Goal: Information Seeking & Learning: Check status

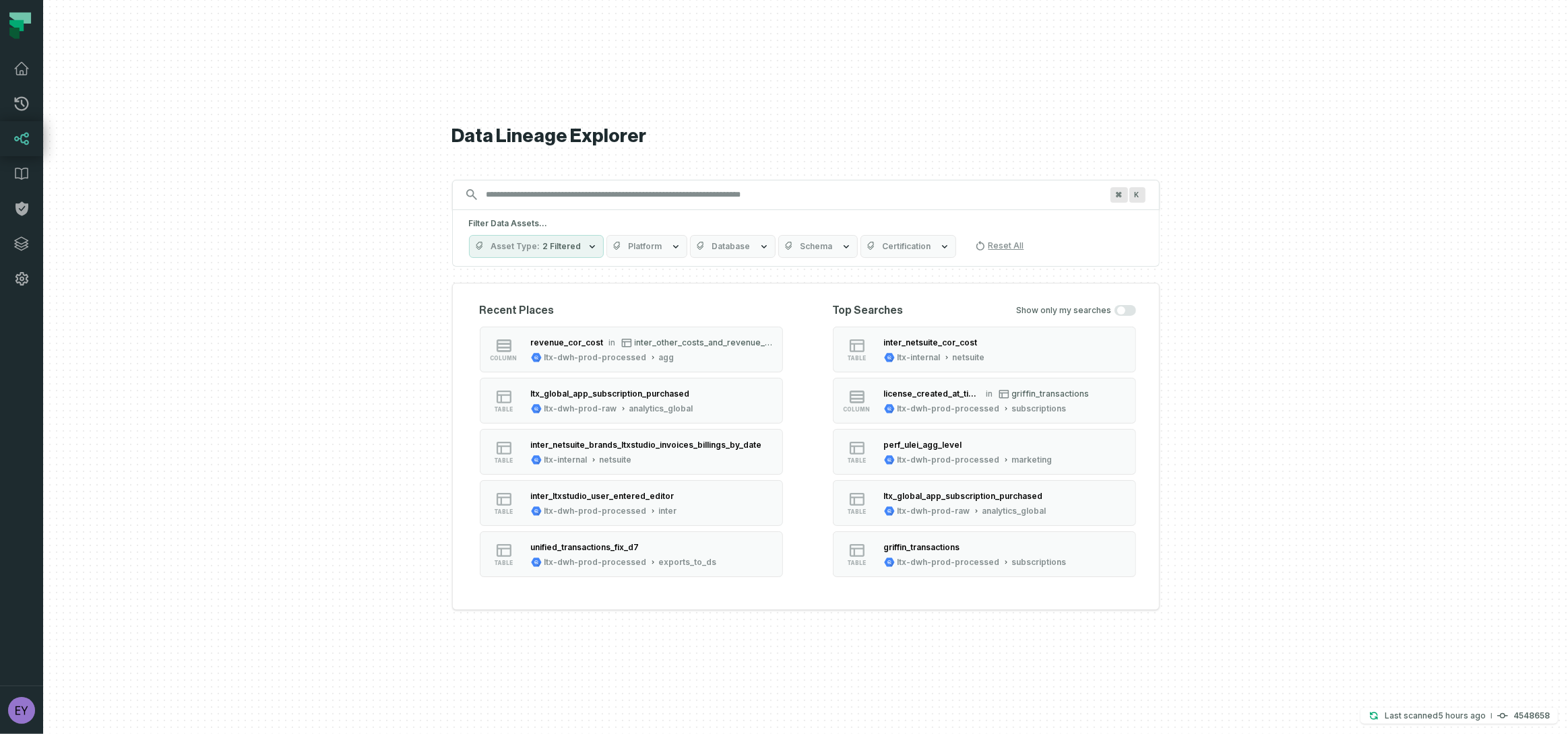
click at [10, 32] on icon at bounding box center [14, 33] width 10 height 12
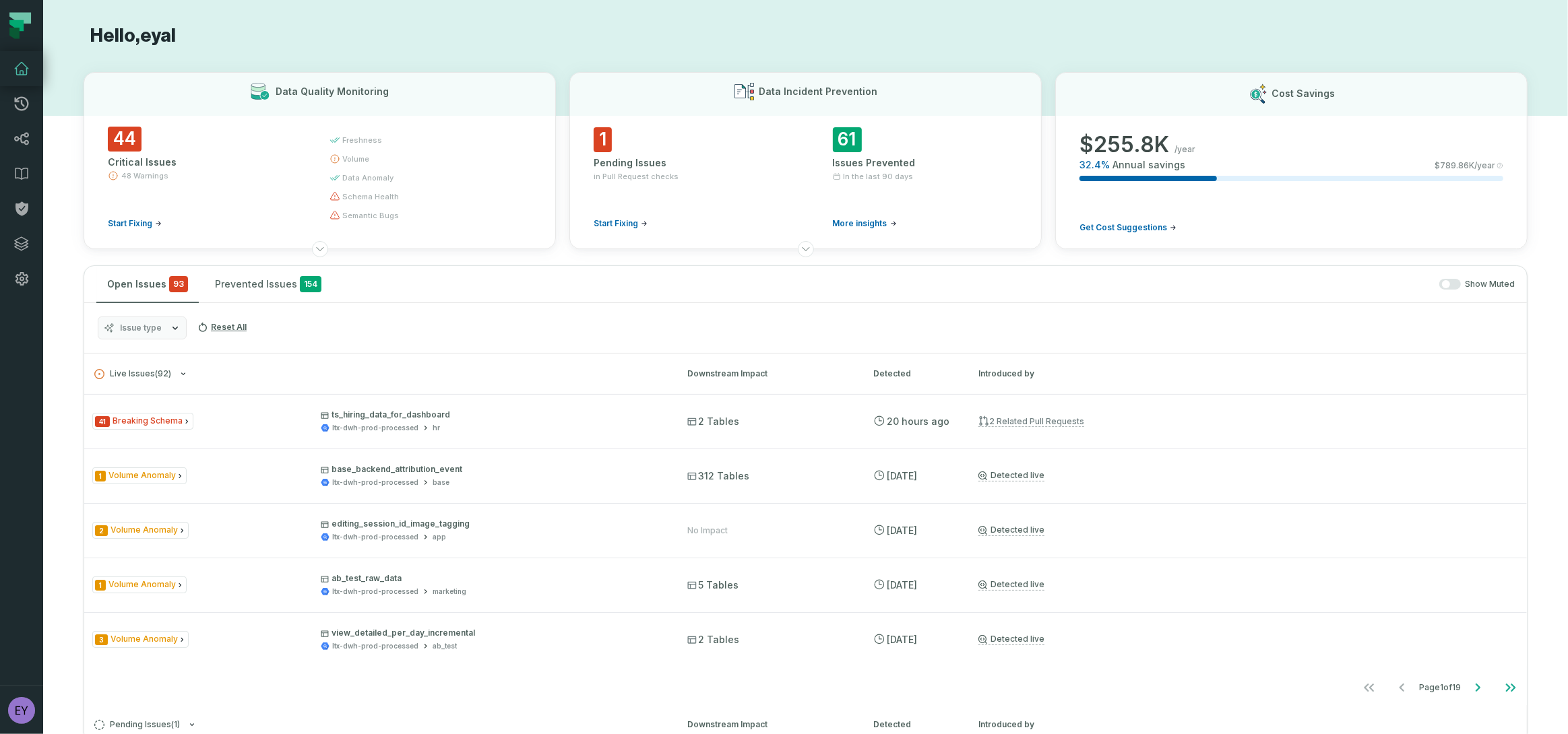
scroll to position [880, 0]
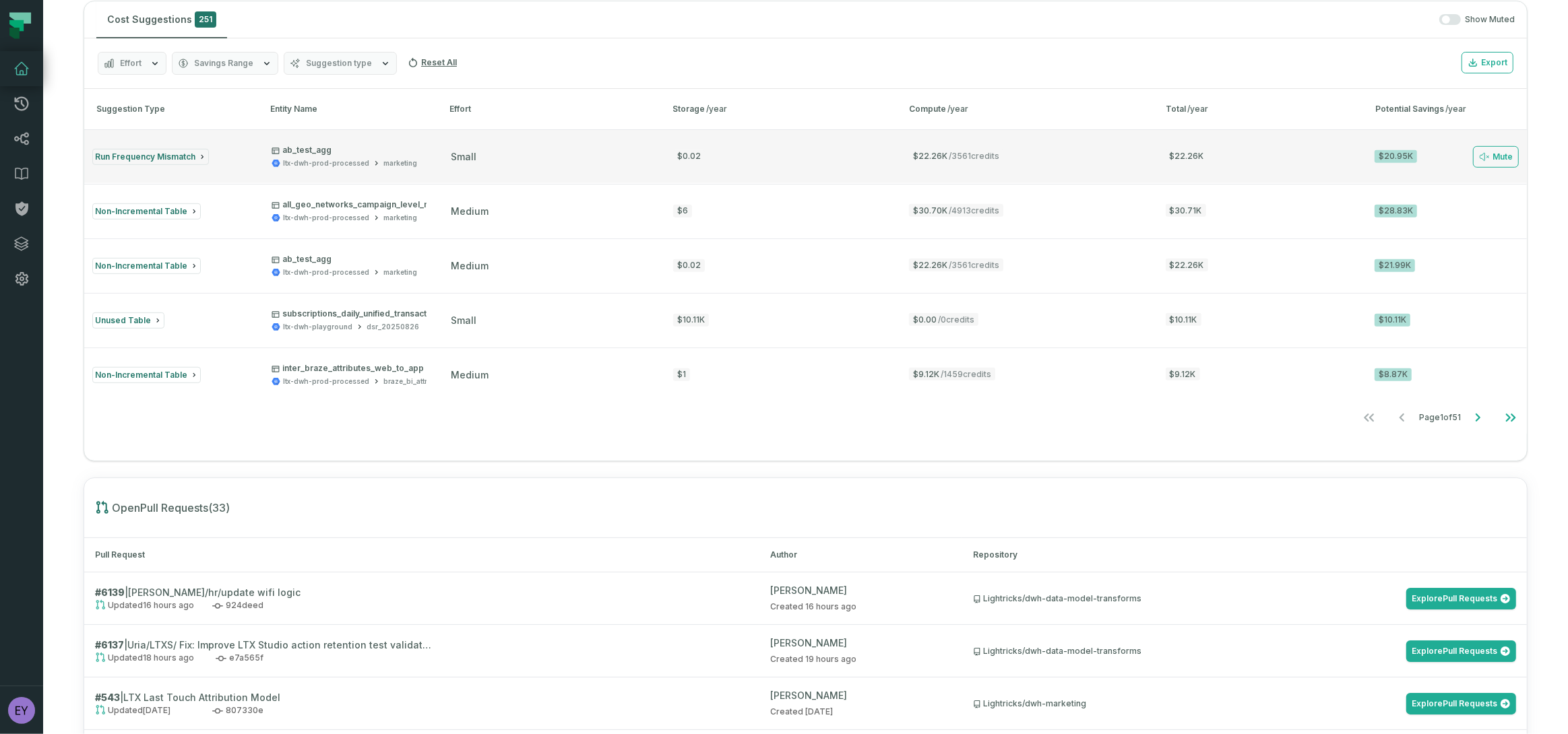
click at [350, 147] on p "ab_test_agg" at bounding box center [344, 150] width 145 height 11
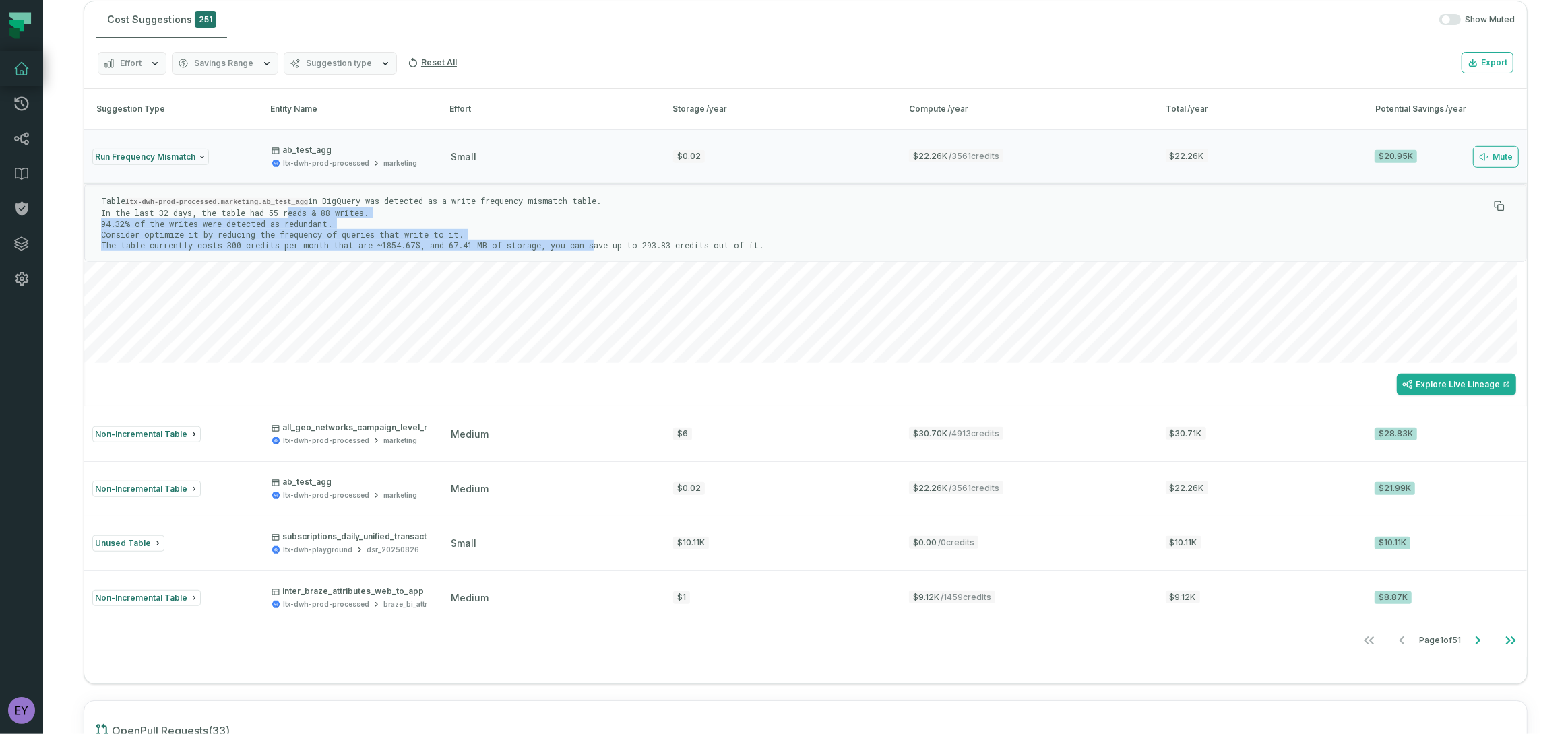
drag, startPoint x: 287, startPoint y: 209, endPoint x: 597, endPoint y: 242, distance: 311.8
click at [597, 242] on p "Table ltx-dwh-prod-processed.marketing.ab_test_agg in BigQuery was detected as …" at bounding box center [795, 223] width 1387 height 55
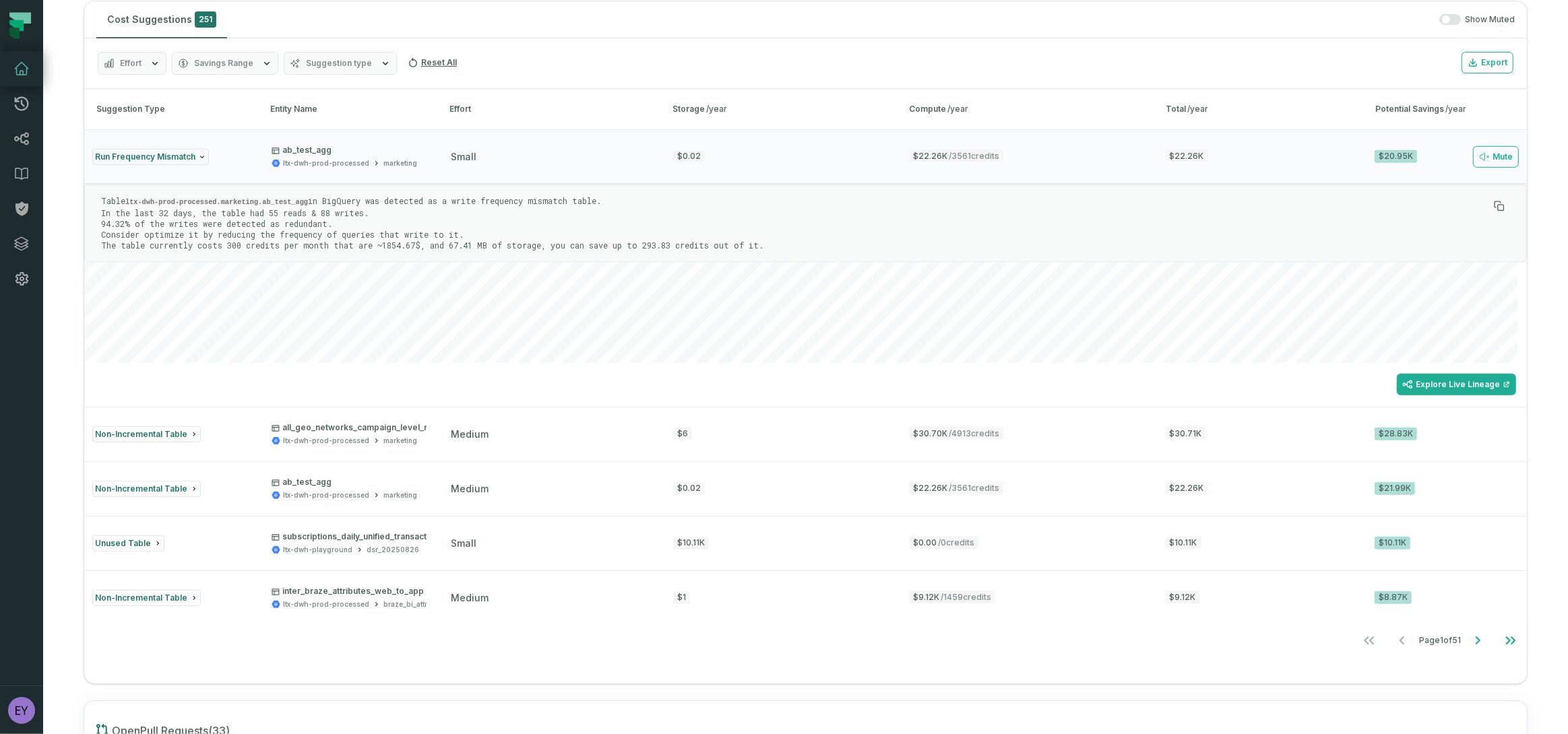
click at [305, 221] on p "Table ltx-dwh-prod-processed.marketing.ab_test_agg in BigQuery was detected as …" at bounding box center [795, 223] width 1387 height 55
click at [419, 216] on p "Table ltx-dwh-prod-processed.marketing.ab_test_agg in BigQuery was detected as …" at bounding box center [795, 223] width 1387 height 55
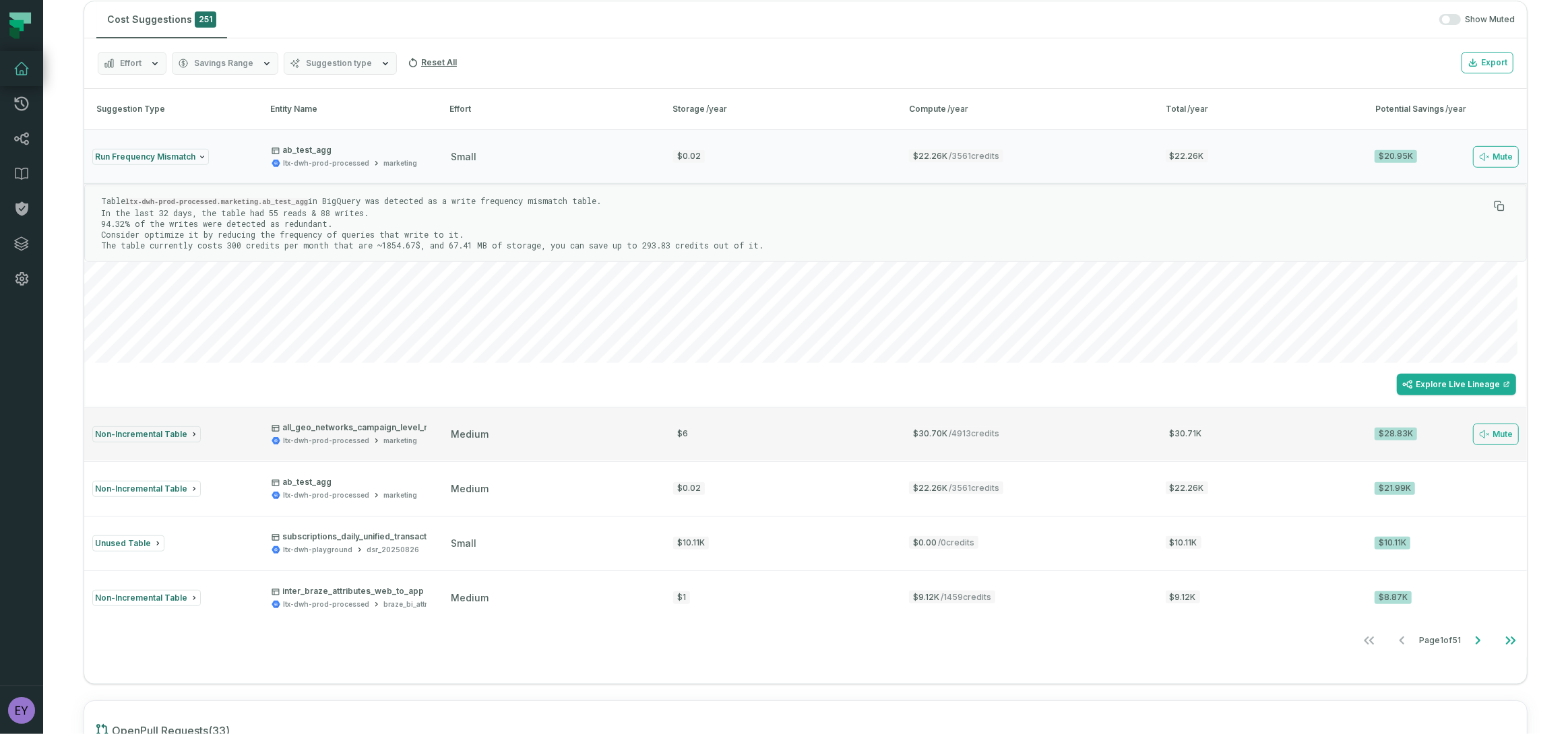
click at [370, 425] on p "all_geo_networks_campaign_level_metrics" at bounding box center [363, 428] width 183 height 11
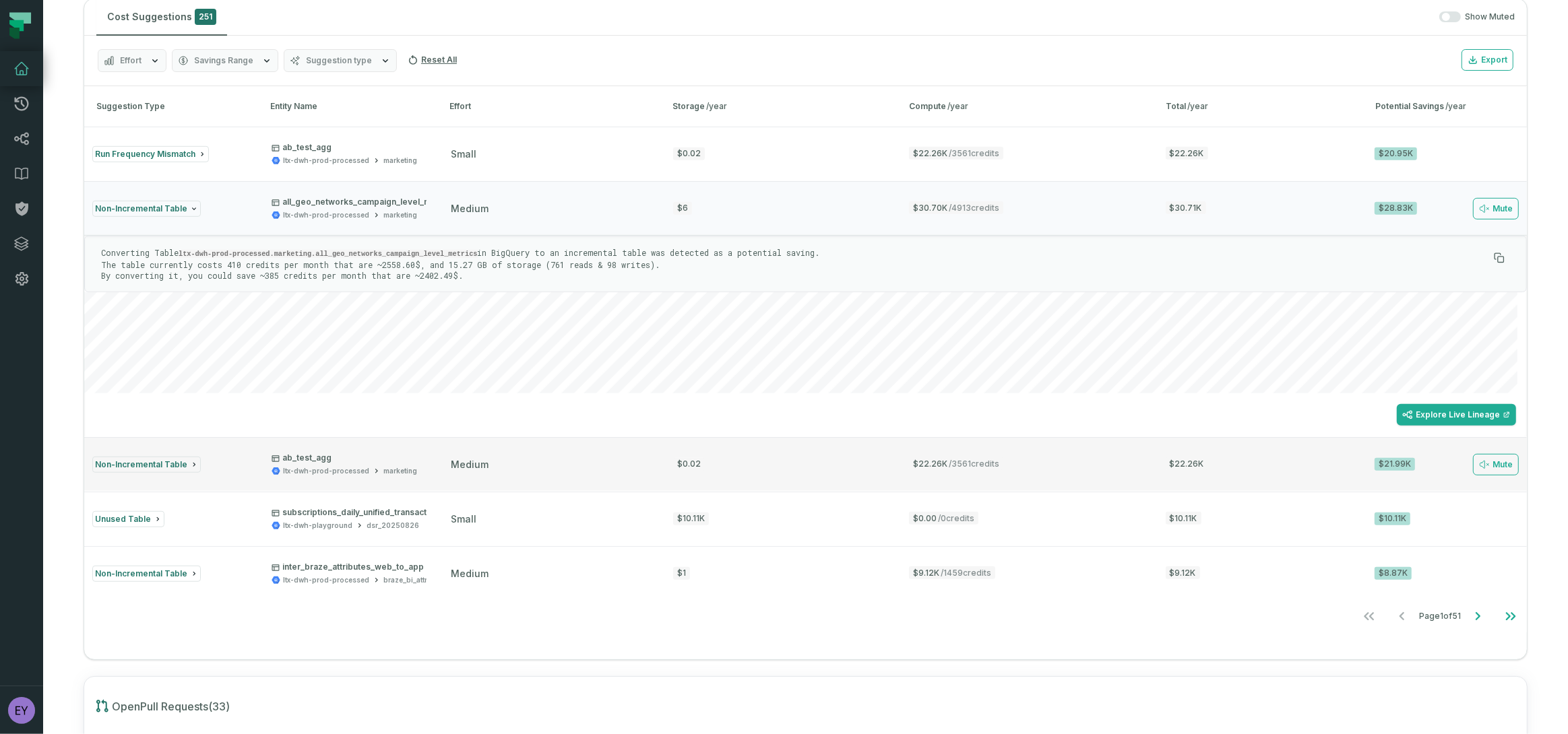
scroll to position [985, 0]
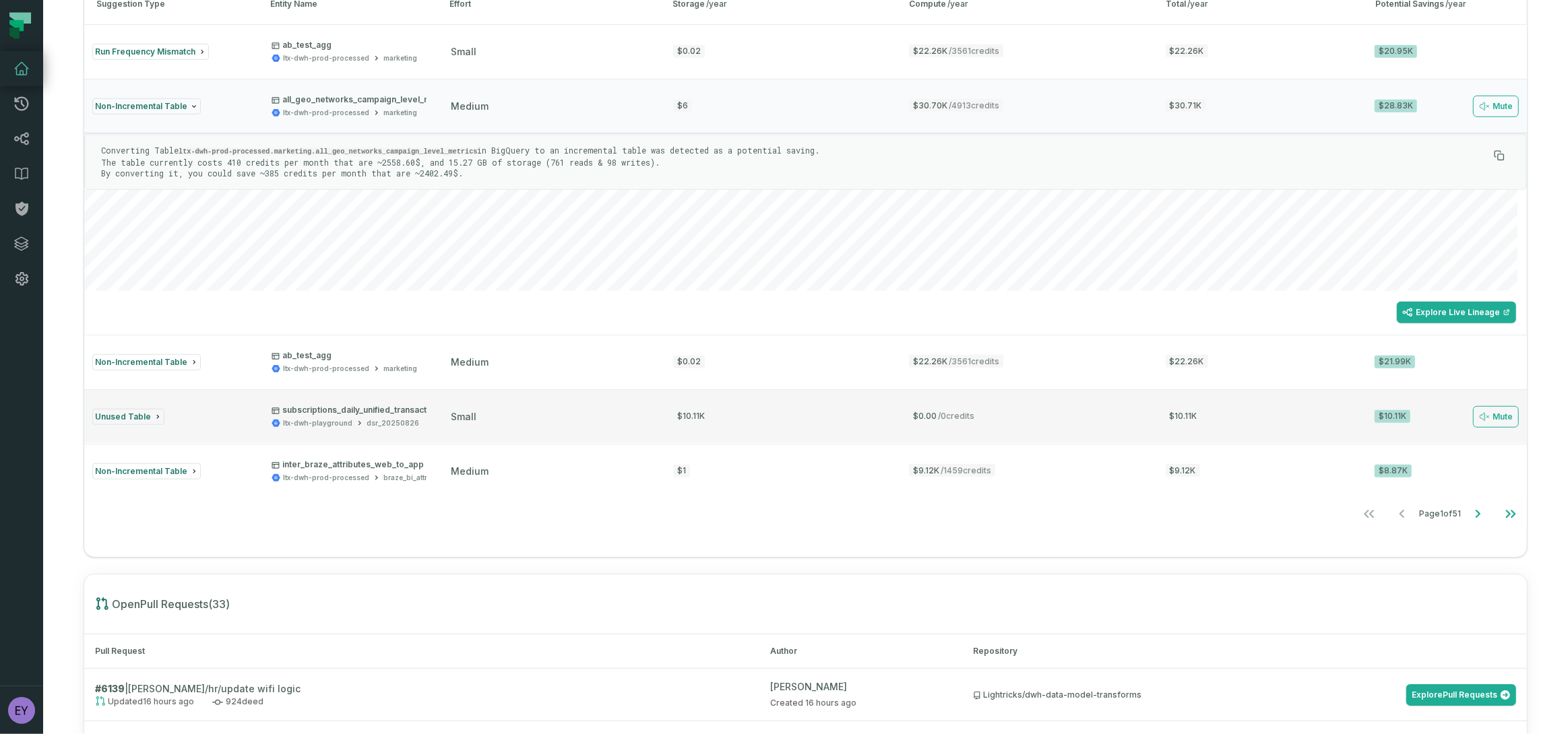
click at [497, 415] on div "small" at bounding box center [549, 417] width 198 height 14
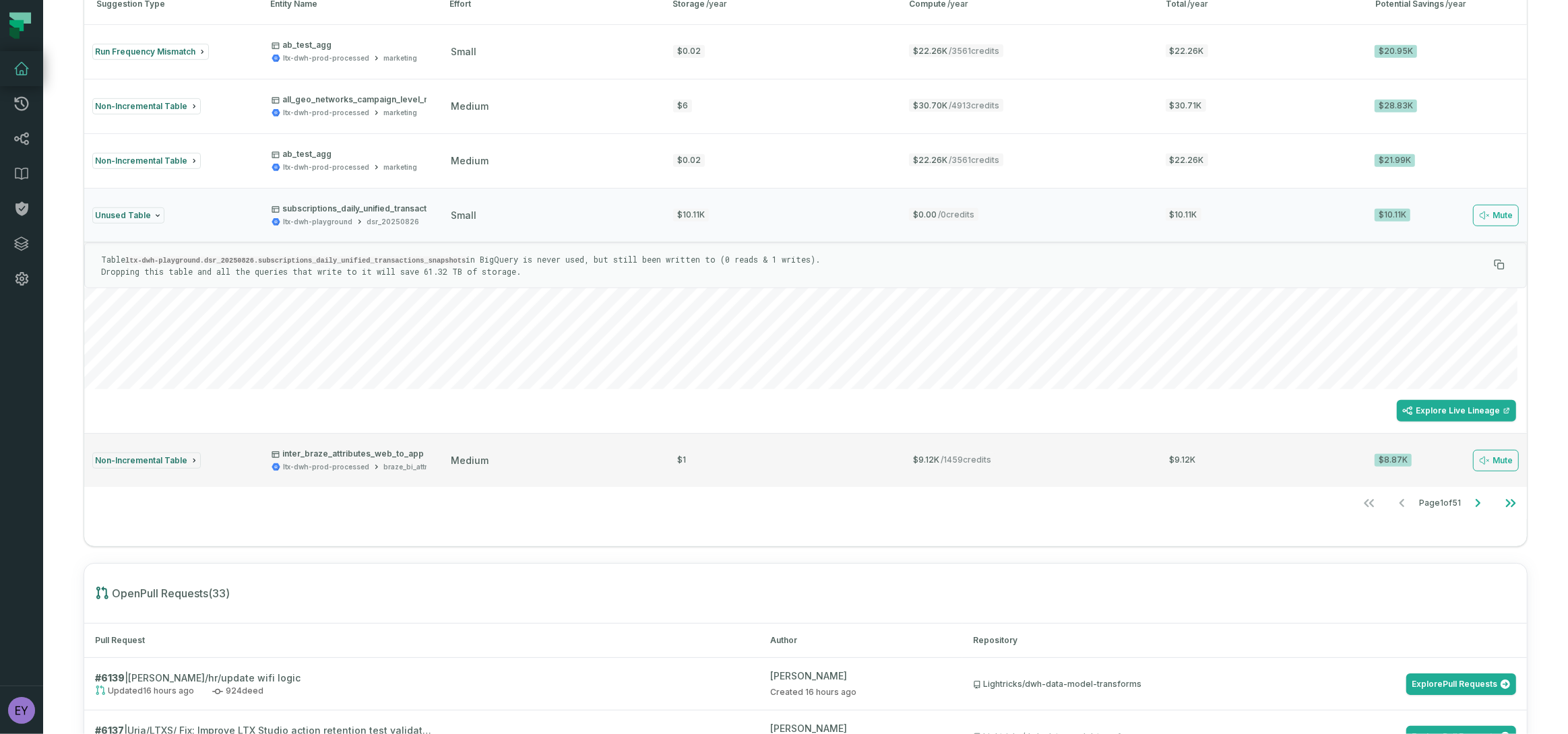
click at [454, 455] on span "medium" at bounding box center [469, 460] width 38 height 12
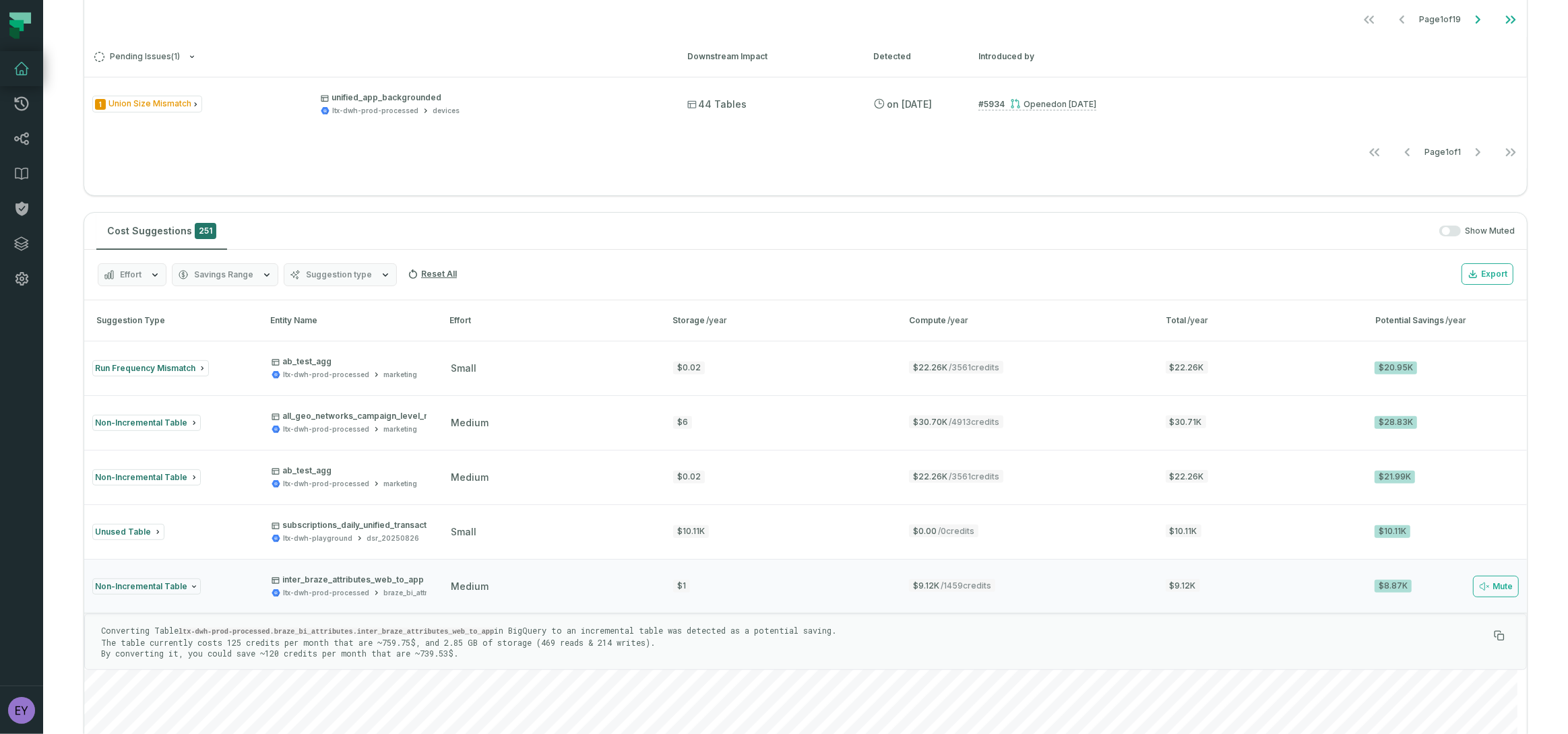
scroll to position [703, 0]
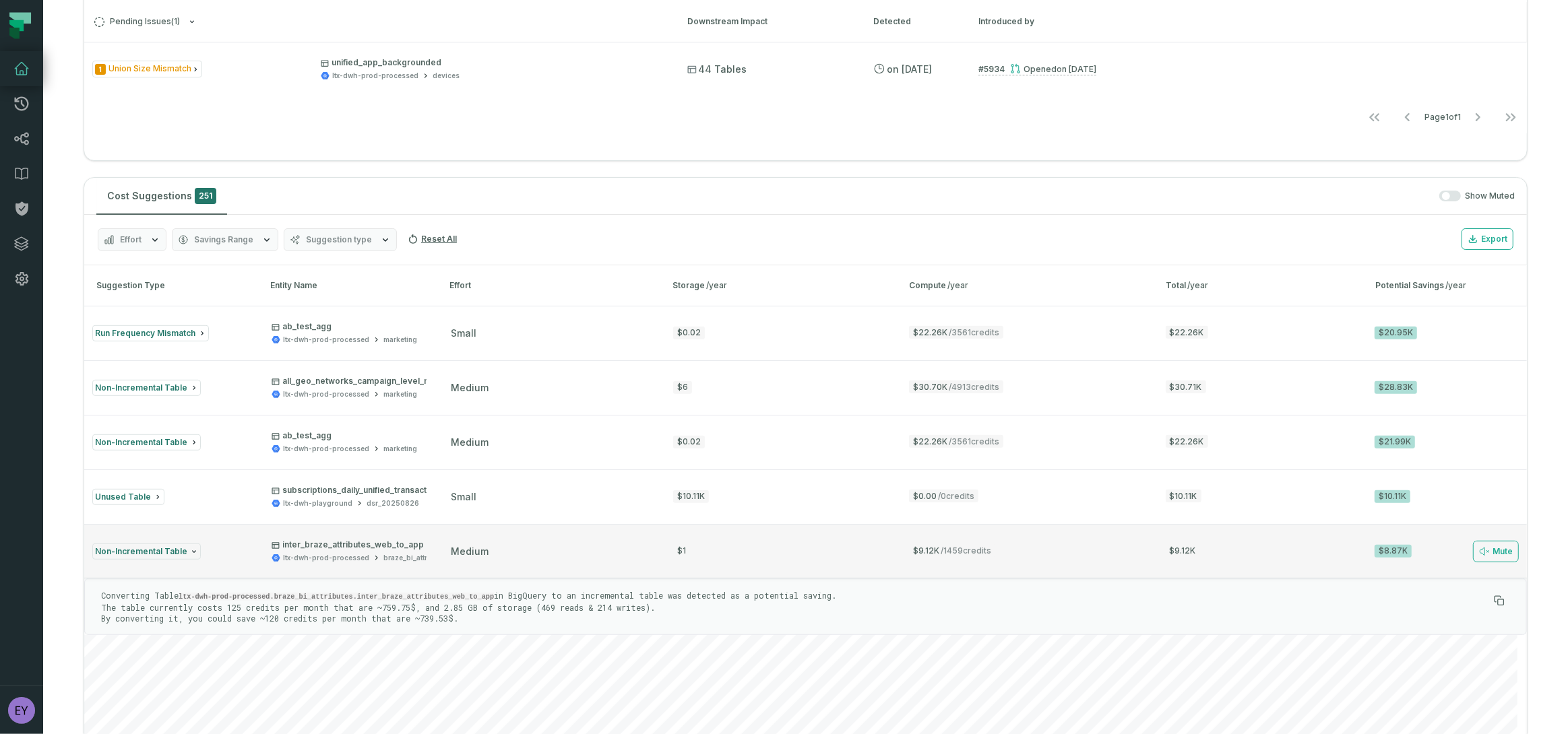
click at [398, 555] on div "braze_bi_attributes" at bounding box center [416, 558] width 65 height 10
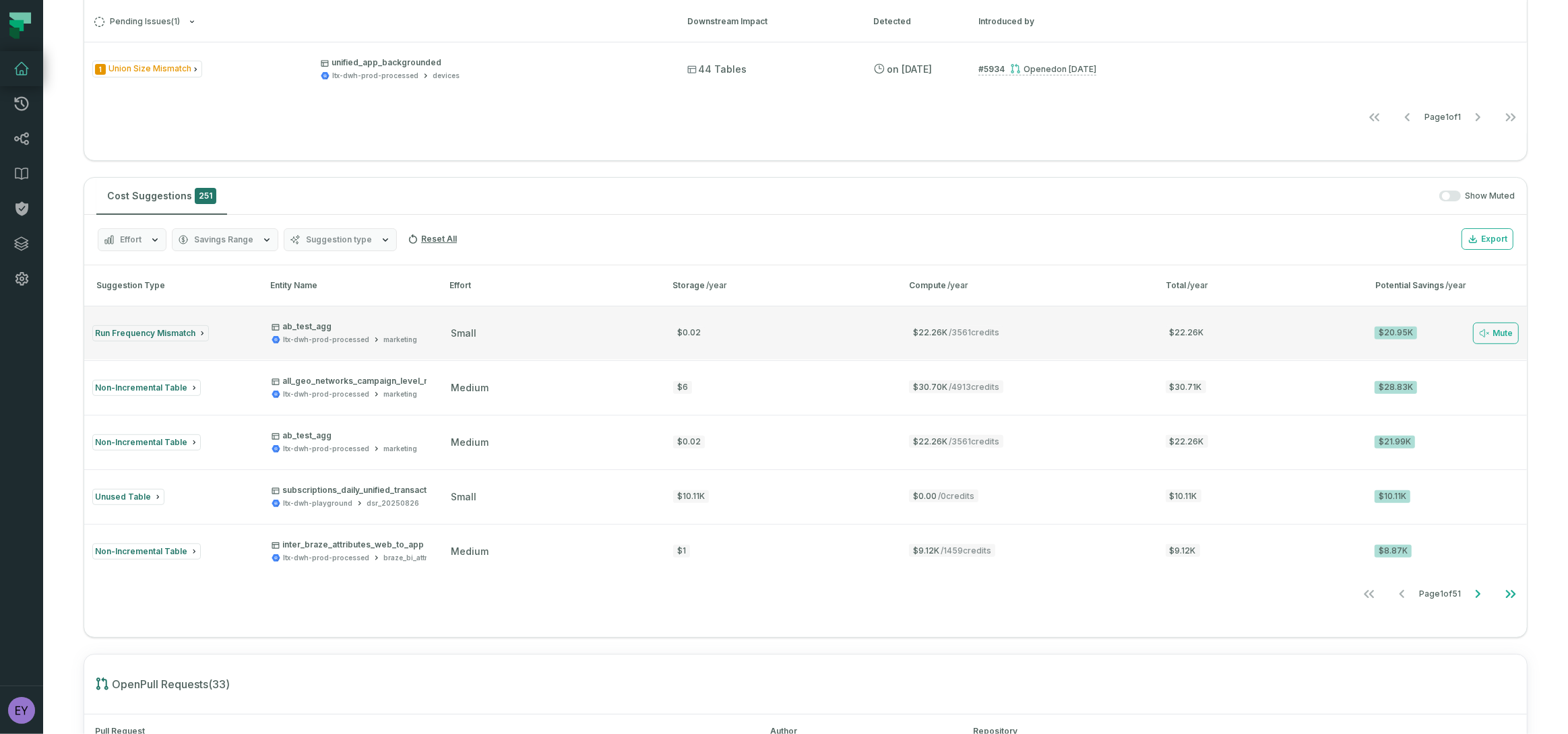
click at [474, 350] on button "Run Frequency Mismatch ab_test_agg ltx-dwh-prod-processed marketing small $0.02…" at bounding box center [805, 333] width 1443 height 54
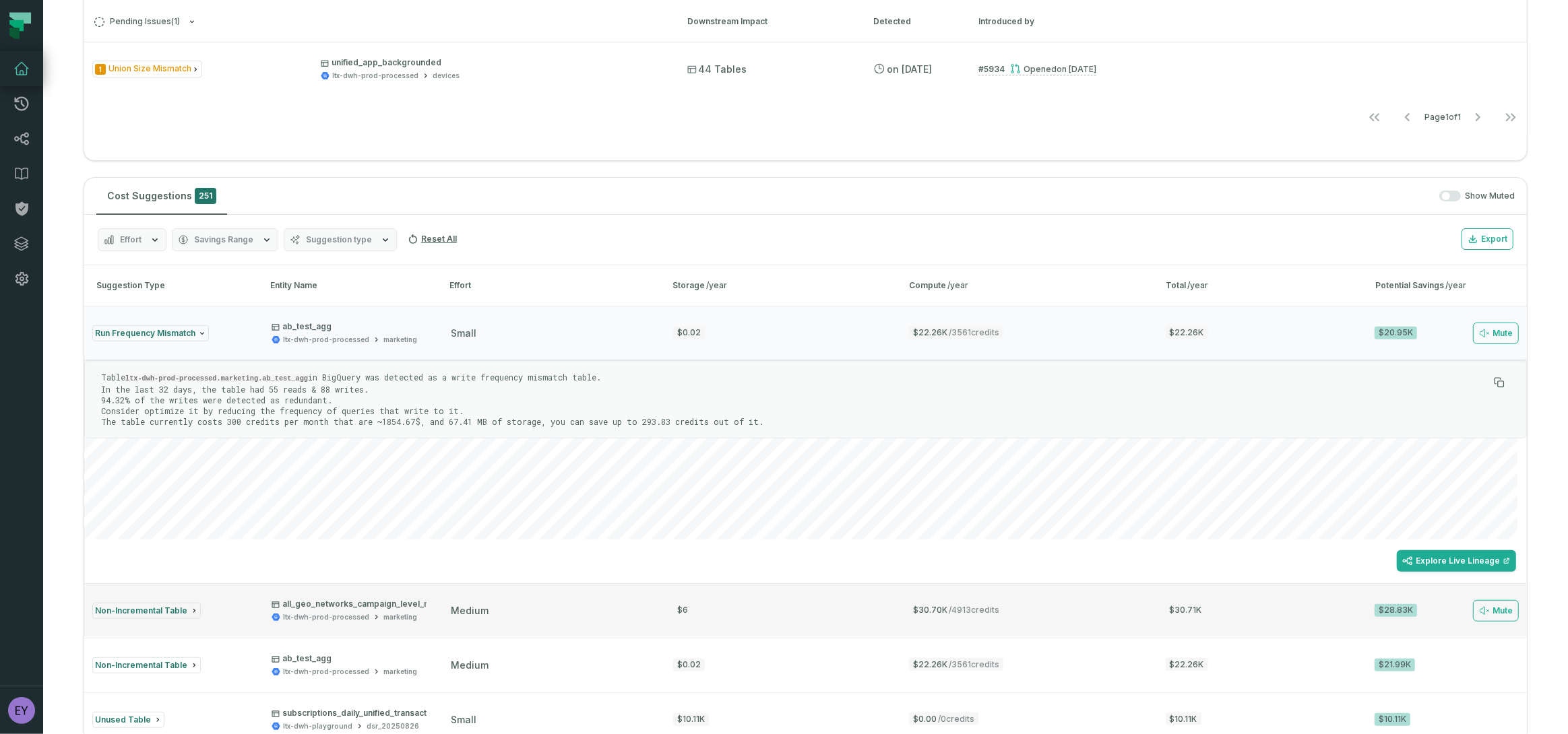
click at [536, 622] on button "Non-Incremental Table all_geo_networks_campaign_level_metrics ltx-dwh-prod-proc…" at bounding box center [805, 610] width 1443 height 54
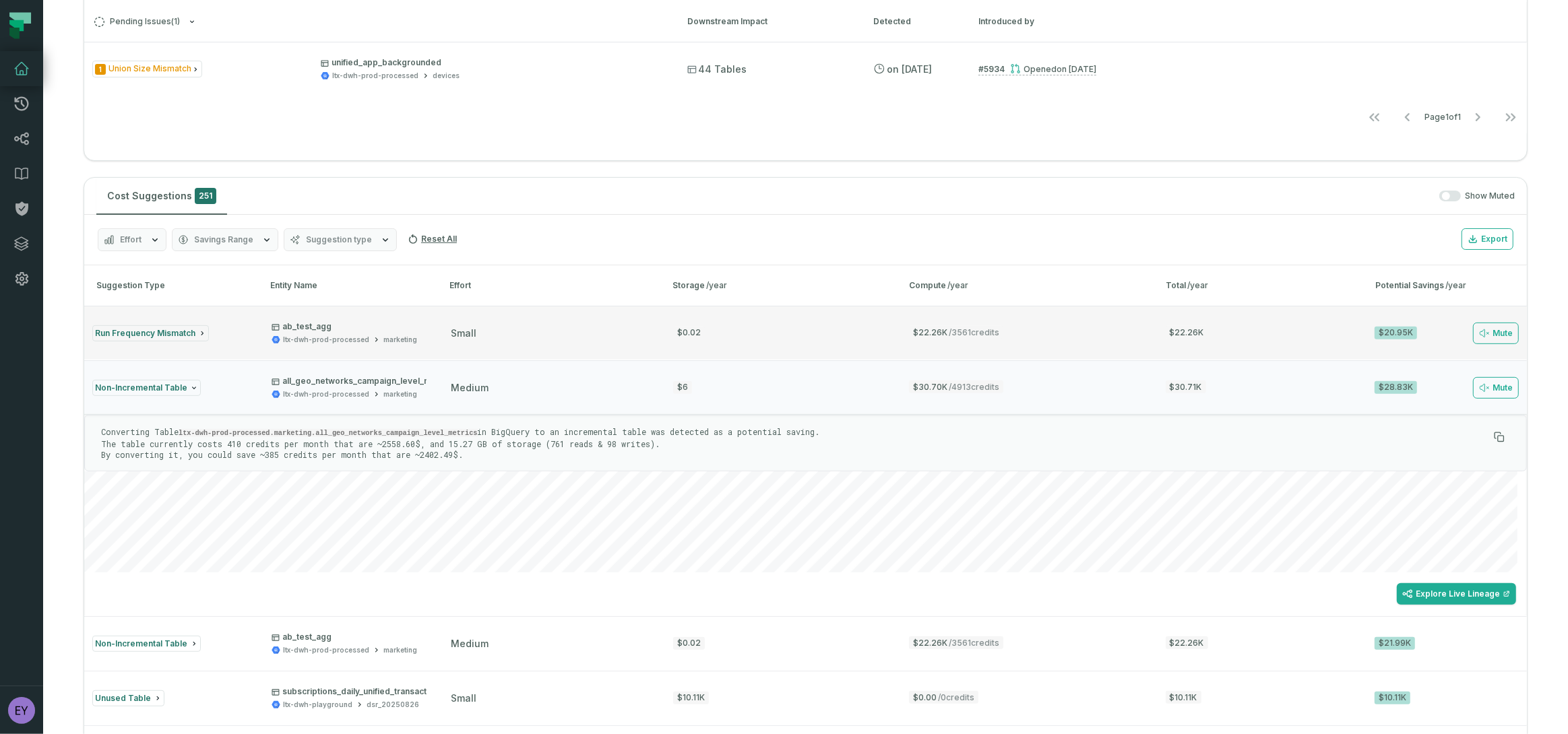
click at [515, 327] on div "small" at bounding box center [549, 334] width 198 height 14
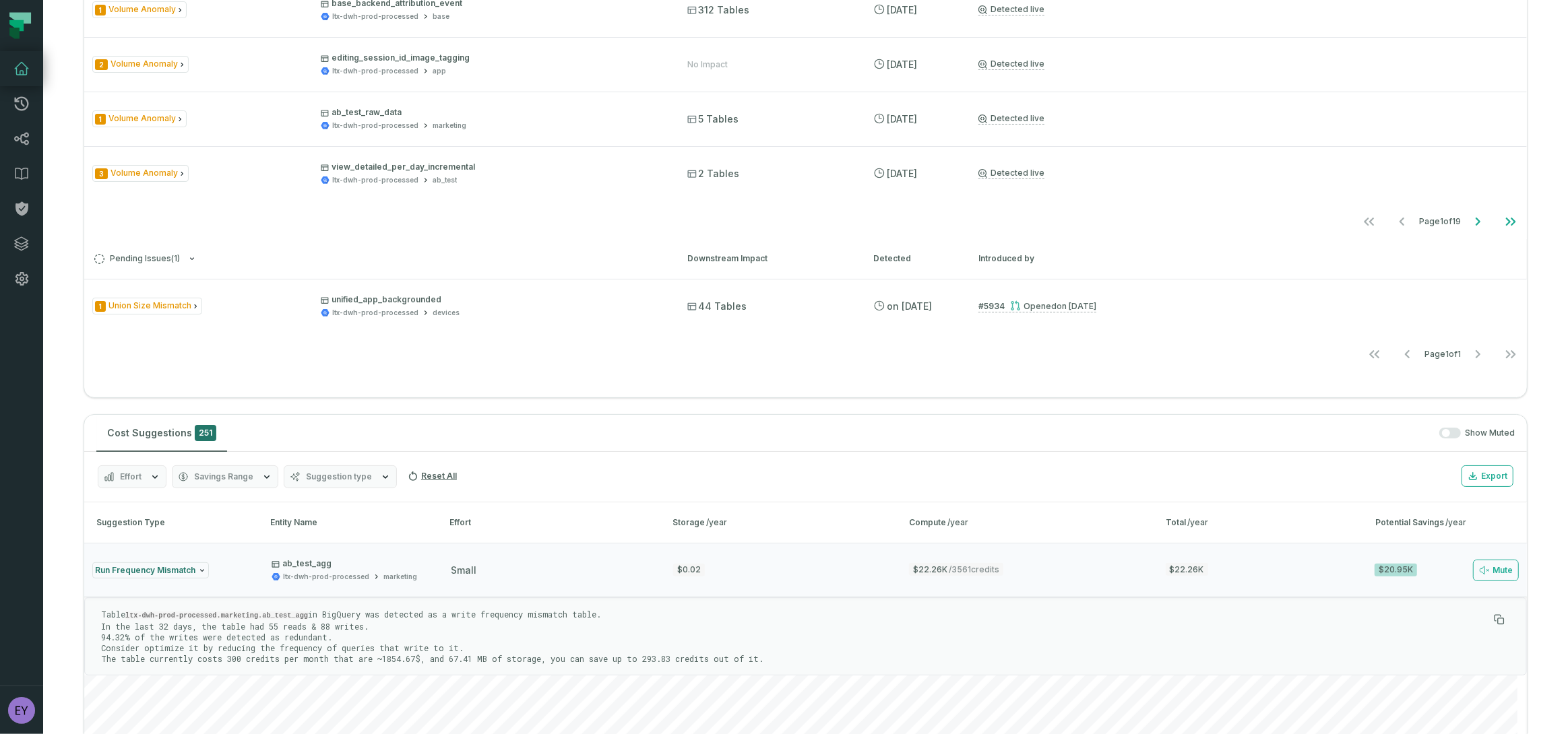
scroll to position [239, 0]
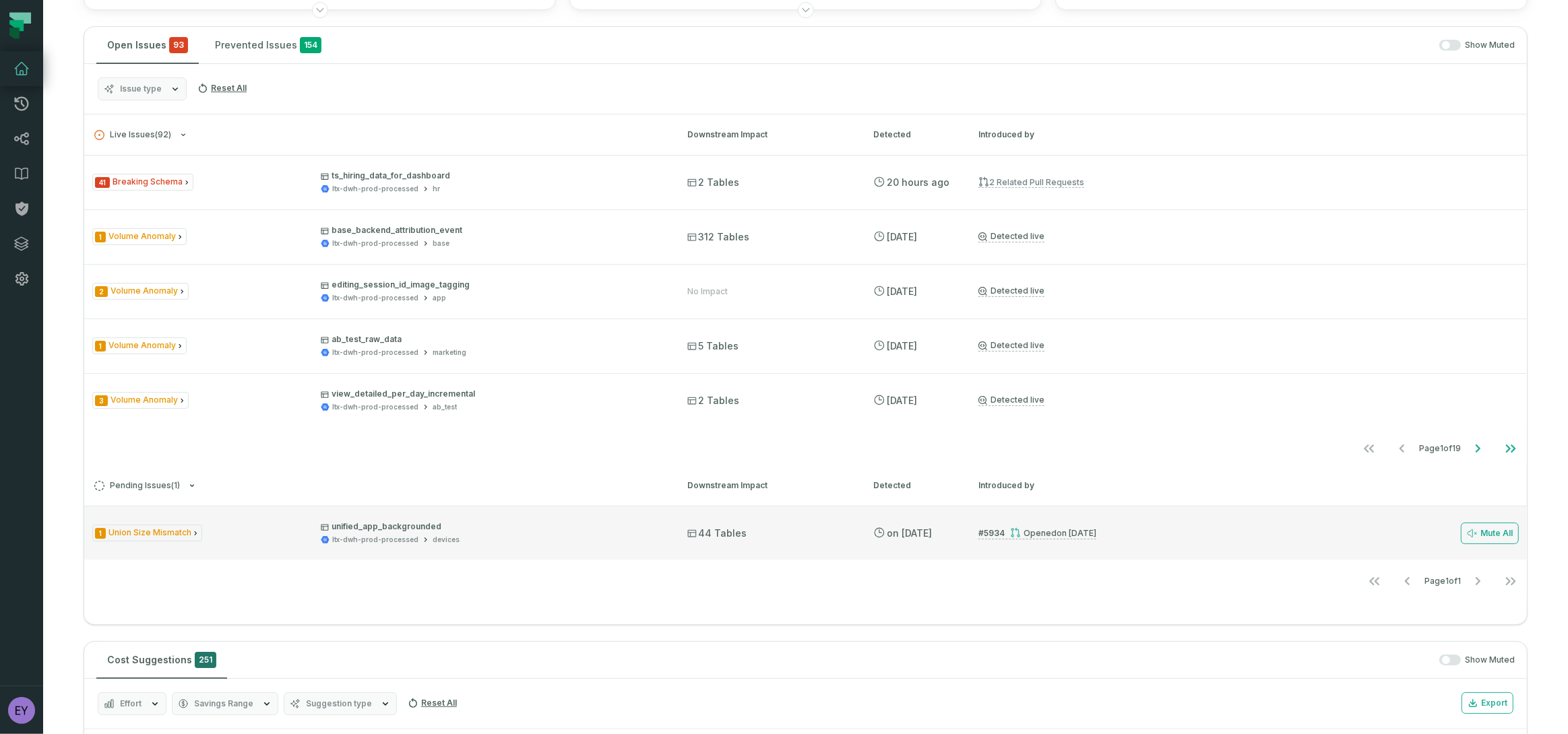
click at [538, 538] on div "ltx-dwh-prod-processed devices" at bounding box center [491, 540] width 343 height 10
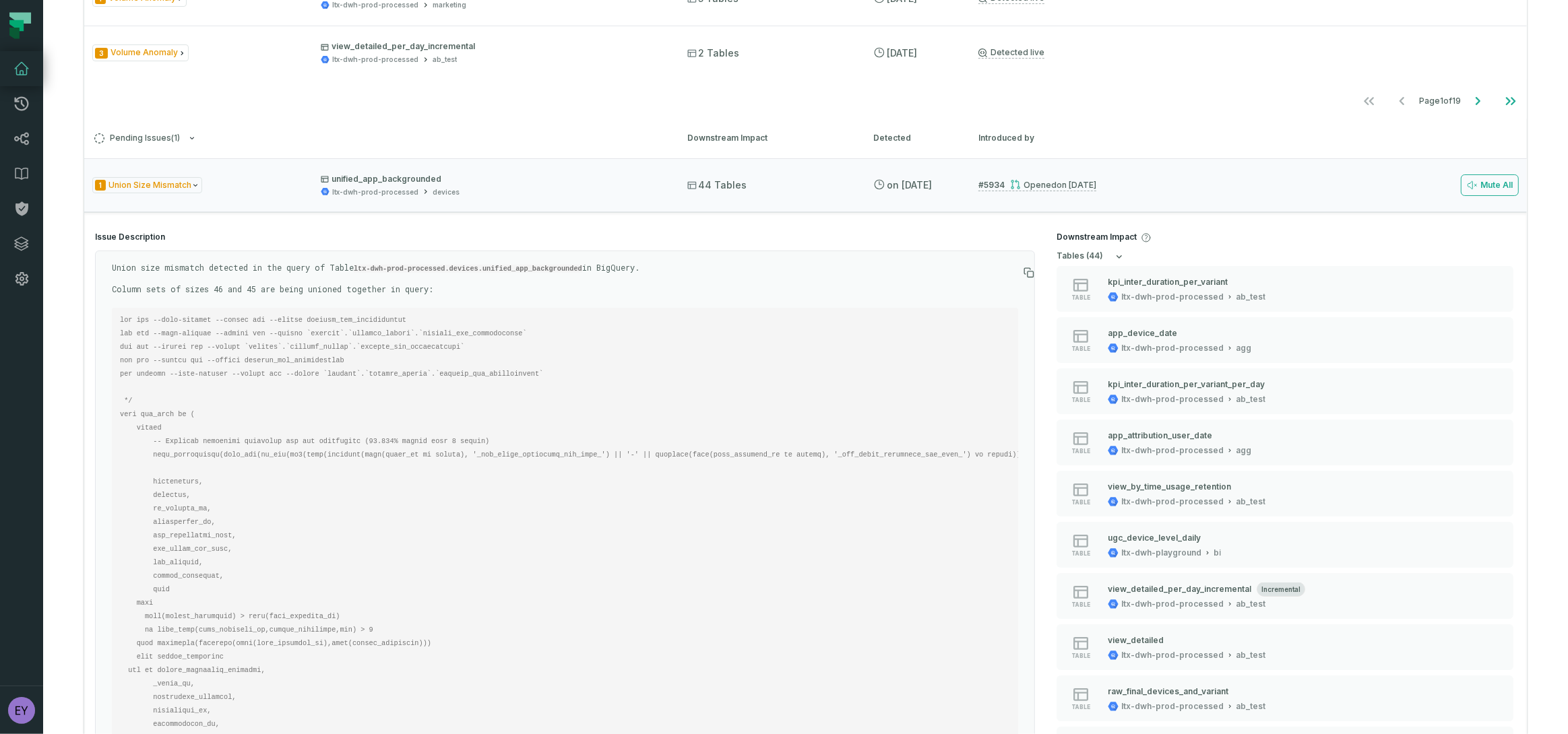
scroll to position [210, 0]
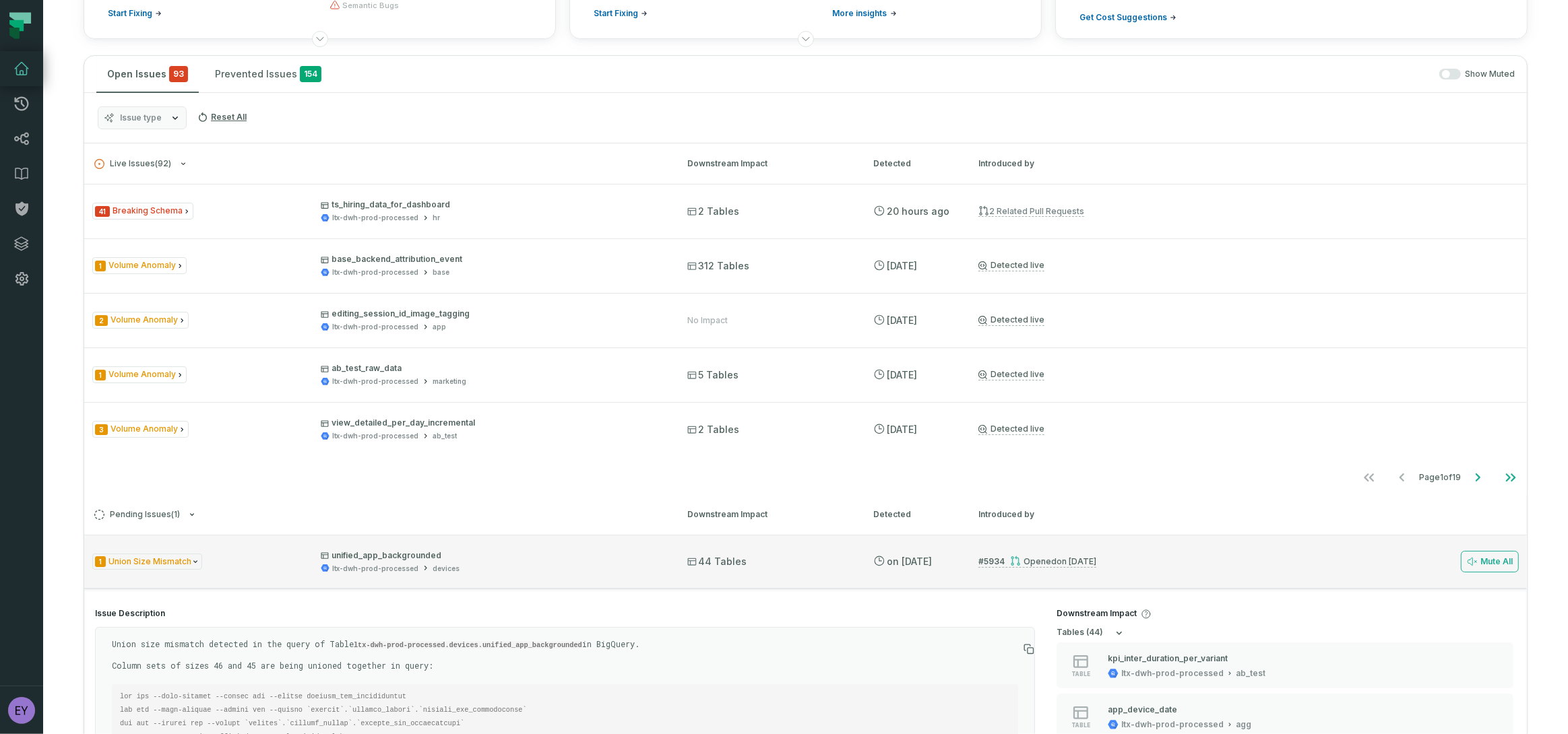
click at [507, 573] on div "1 Union Size Mismatch unified_app_backgrounded ltx-dwh-prod-processed devices 4…" at bounding box center [805, 562] width 1443 height 54
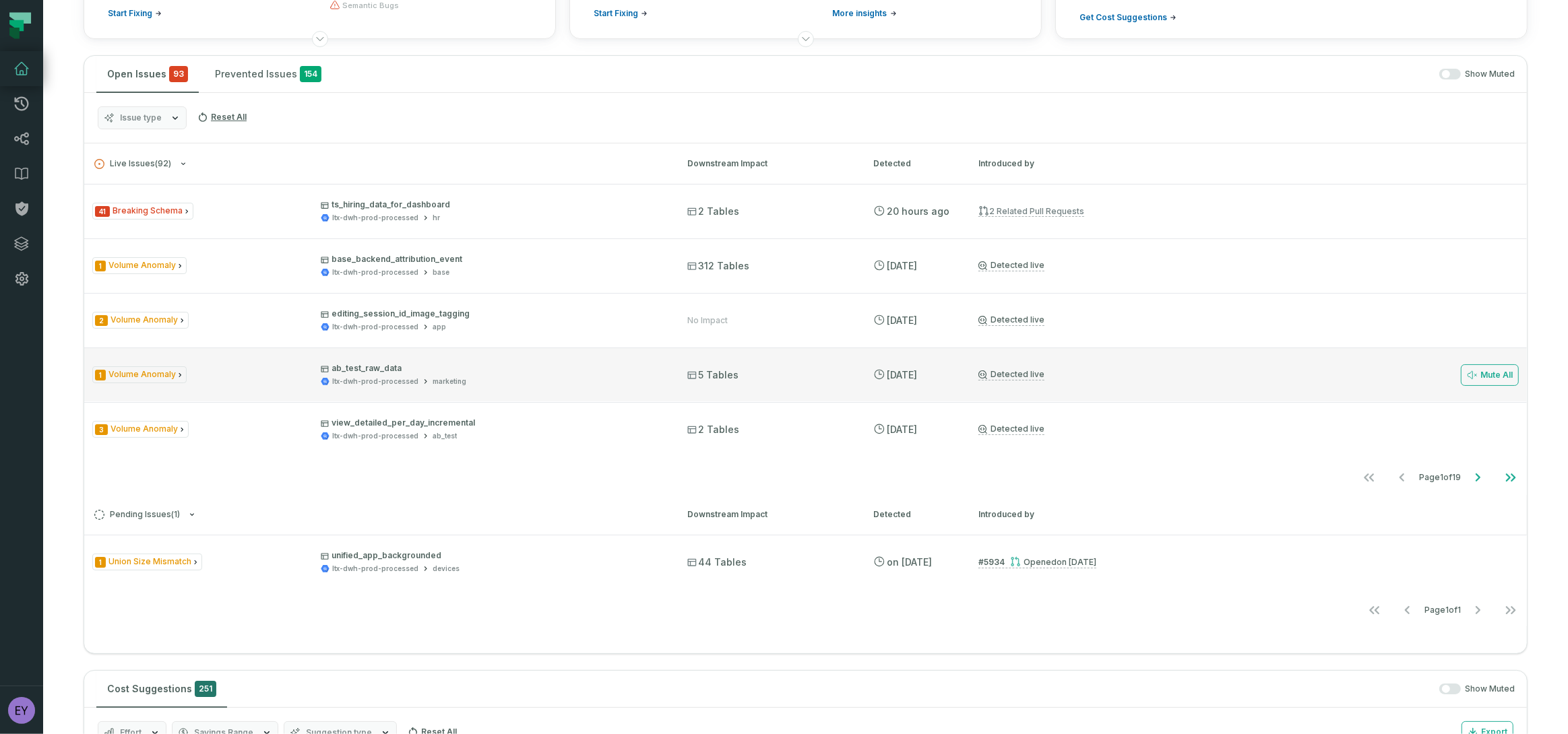
click at [521, 384] on div "ltx-dwh-prod-processed marketing" at bounding box center [491, 381] width 343 height 10
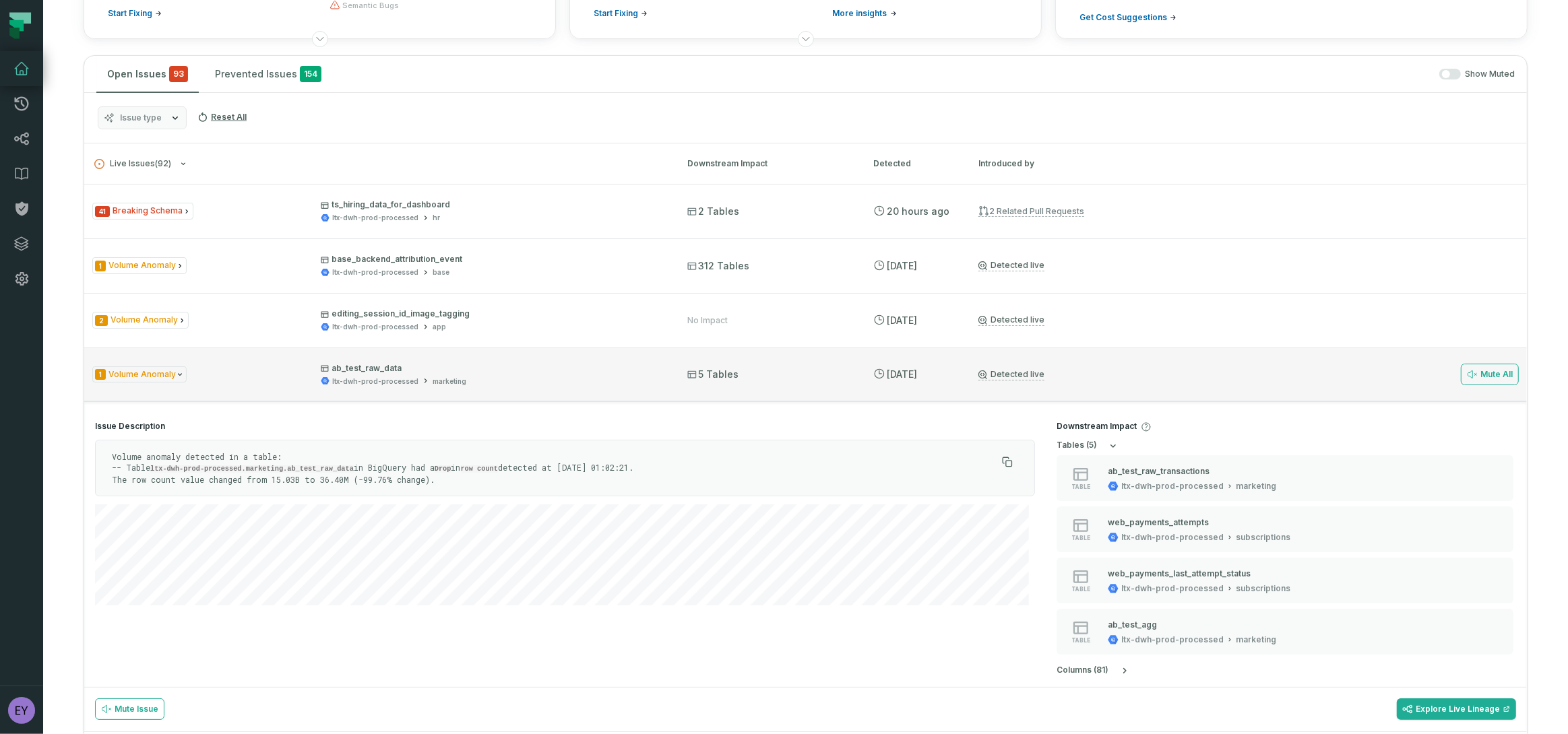
click at [521, 384] on div "ltx-dwh-prod-processed marketing" at bounding box center [491, 381] width 343 height 10
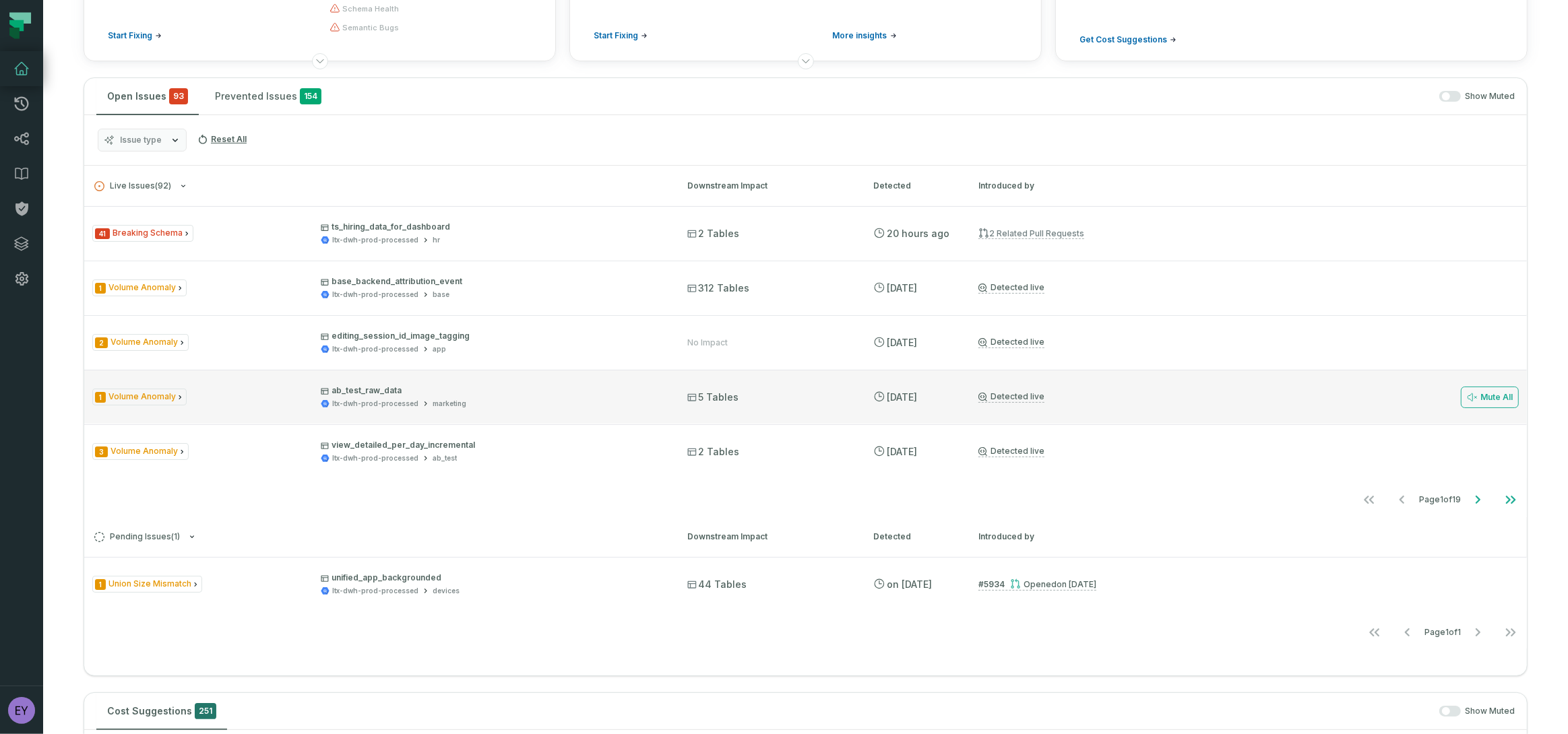
scroll to position [241, 0]
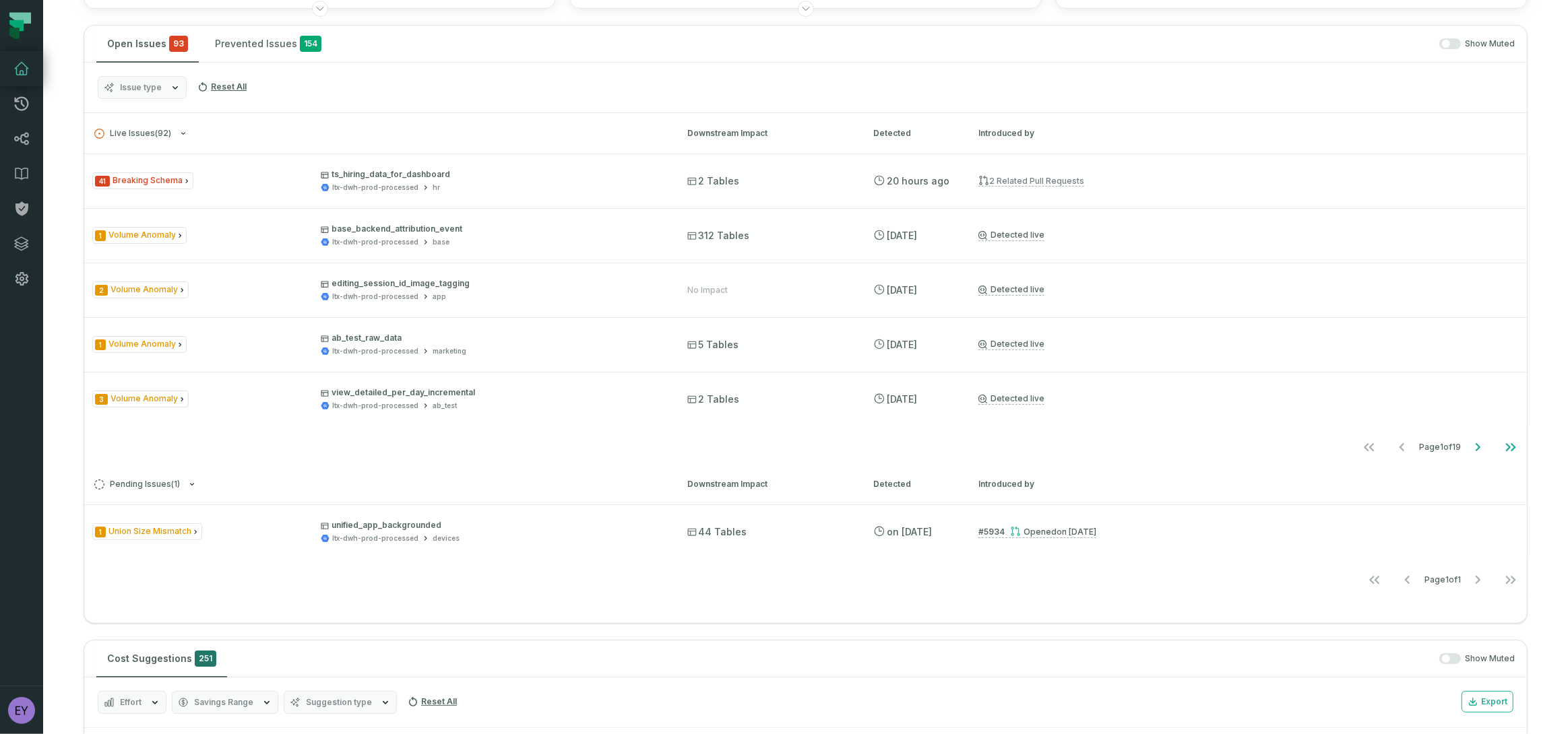
click at [243, 453] on nav "Page 1 of 19" at bounding box center [805, 447] width 1443 height 27
click at [190, 480] on icon "button" at bounding box center [192, 485] width 8 height 8
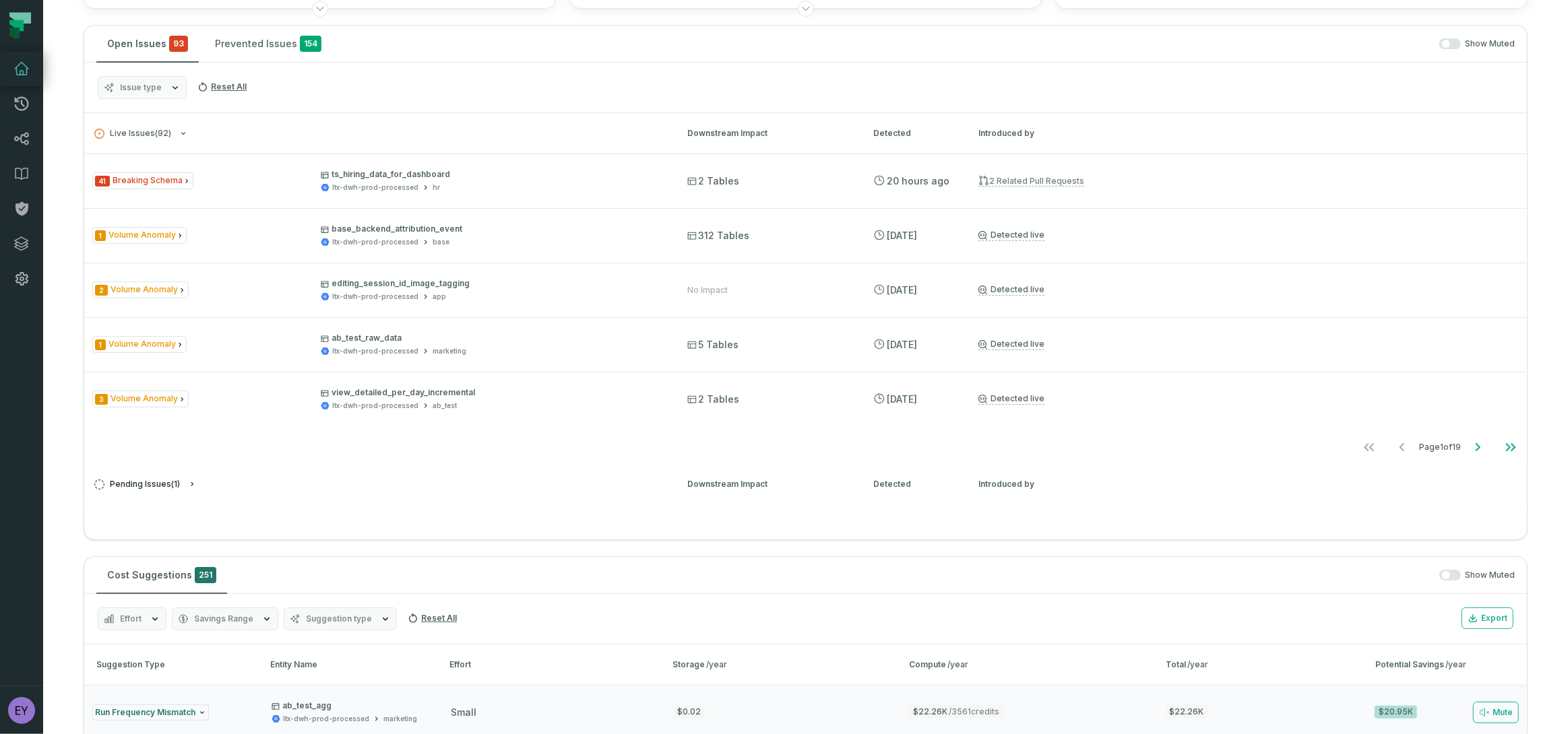
click at [190, 480] on icon "button" at bounding box center [192, 485] width 8 height 8
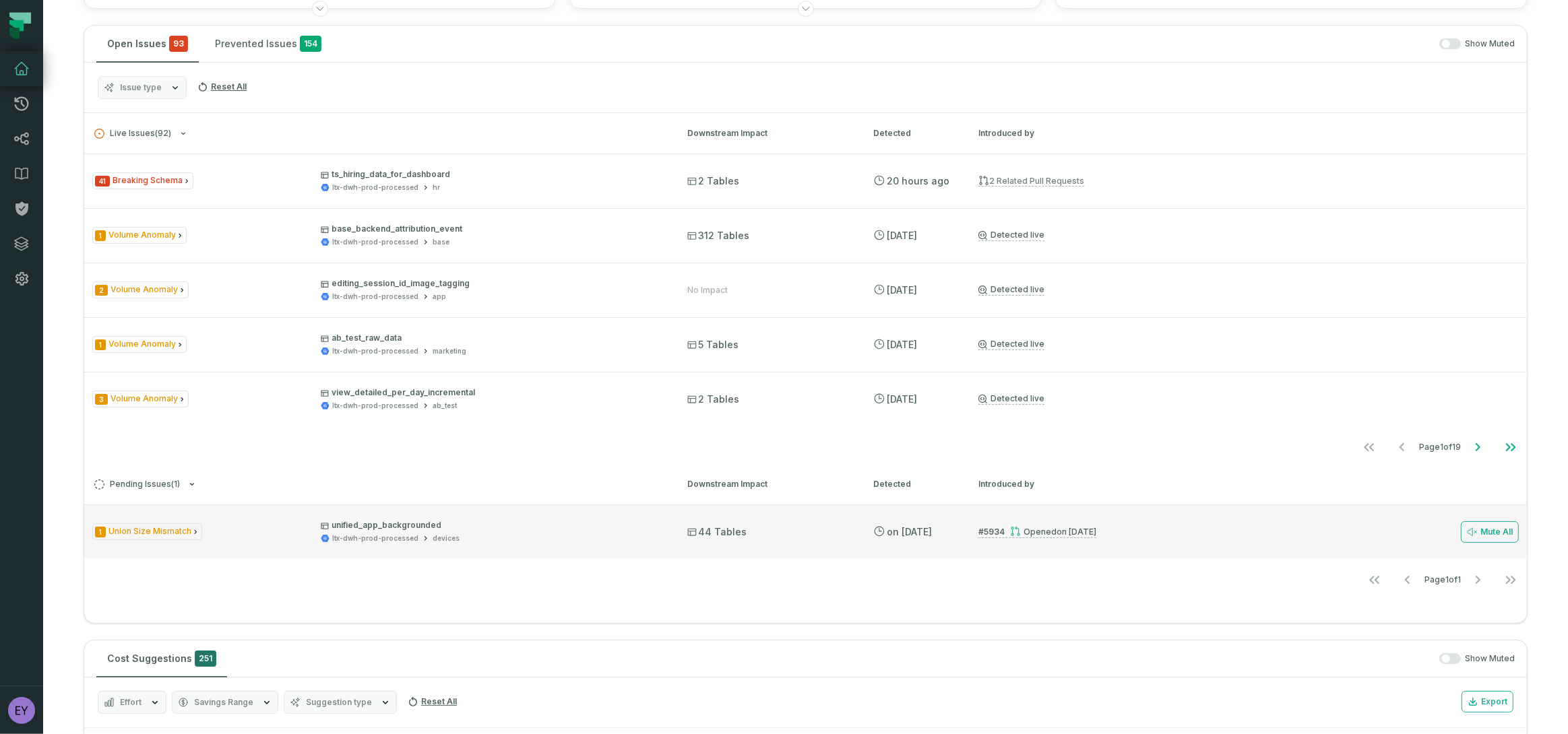
click at [1052, 555] on div "1 Union Size Mismatch unified_app_backgrounded ltx-dwh-prod-processed devices 4…" at bounding box center [805, 531] width 1443 height 54
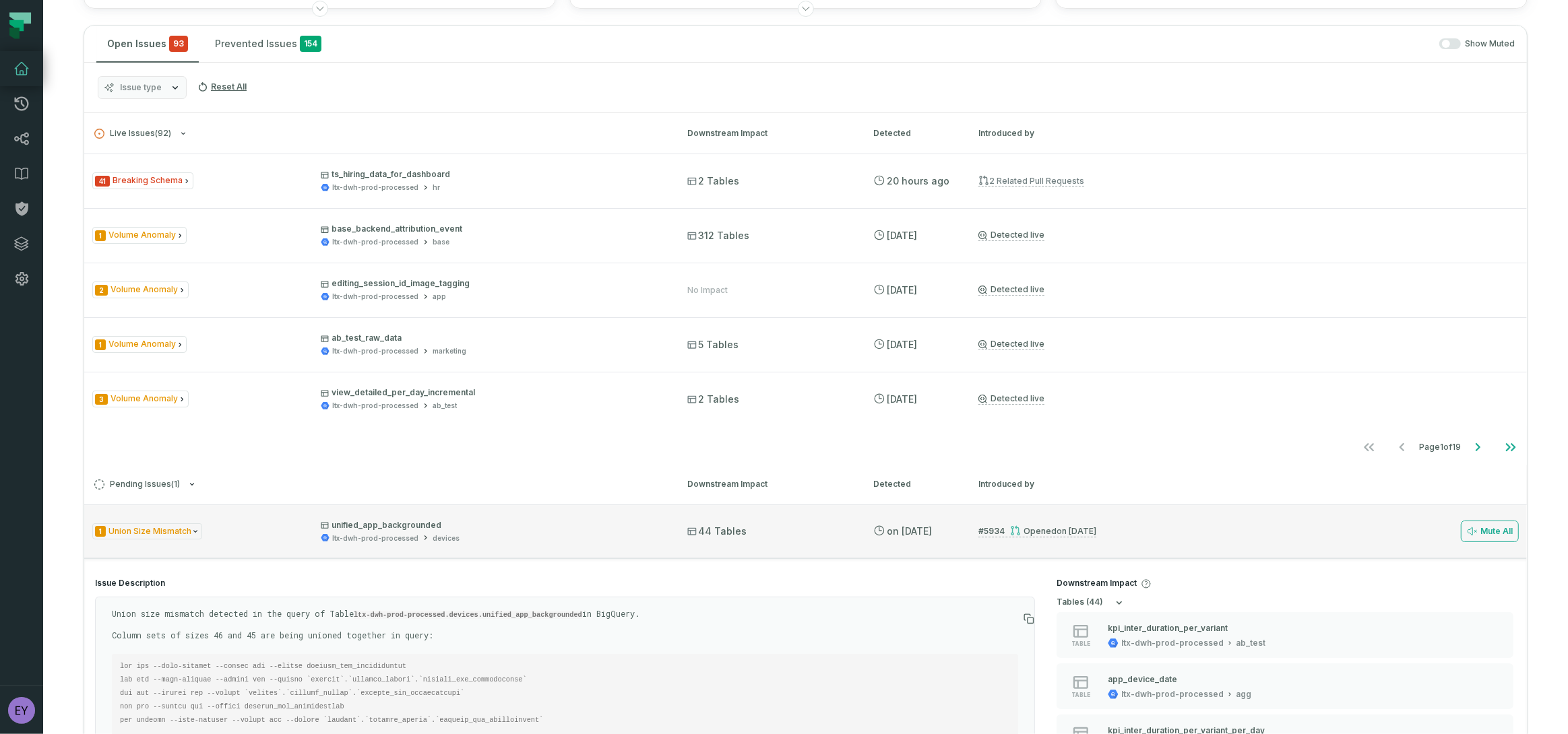
click at [1115, 531] on div "# 5934 Opened 7/23/2025, 5:33:43 PM Mute All" at bounding box center [1248, 531] width 540 height 21
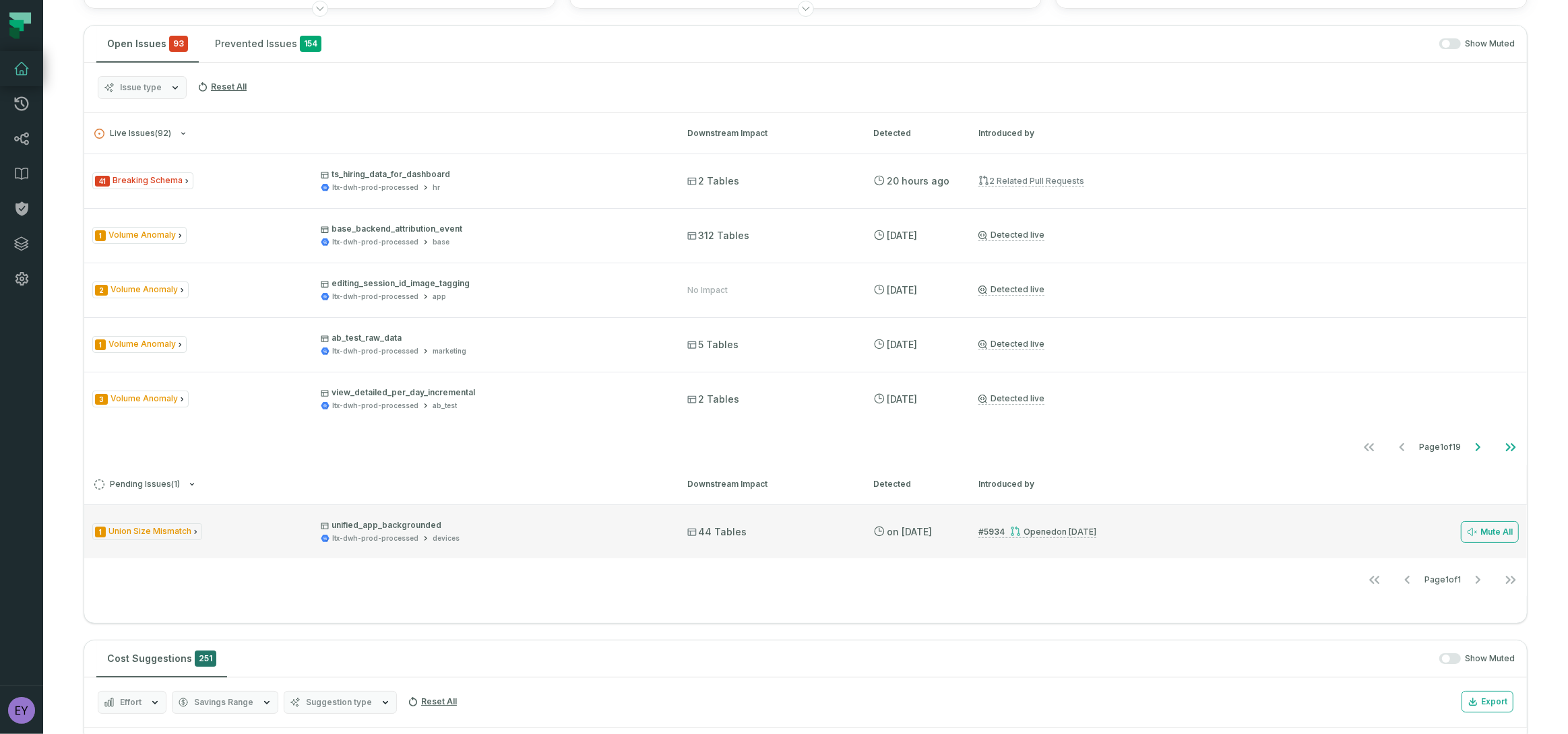
click at [984, 544] on div "1 Union Size Mismatch unified_app_backgrounded ltx-dwh-prod-processed devices 4…" at bounding box center [805, 531] width 1443 height 54
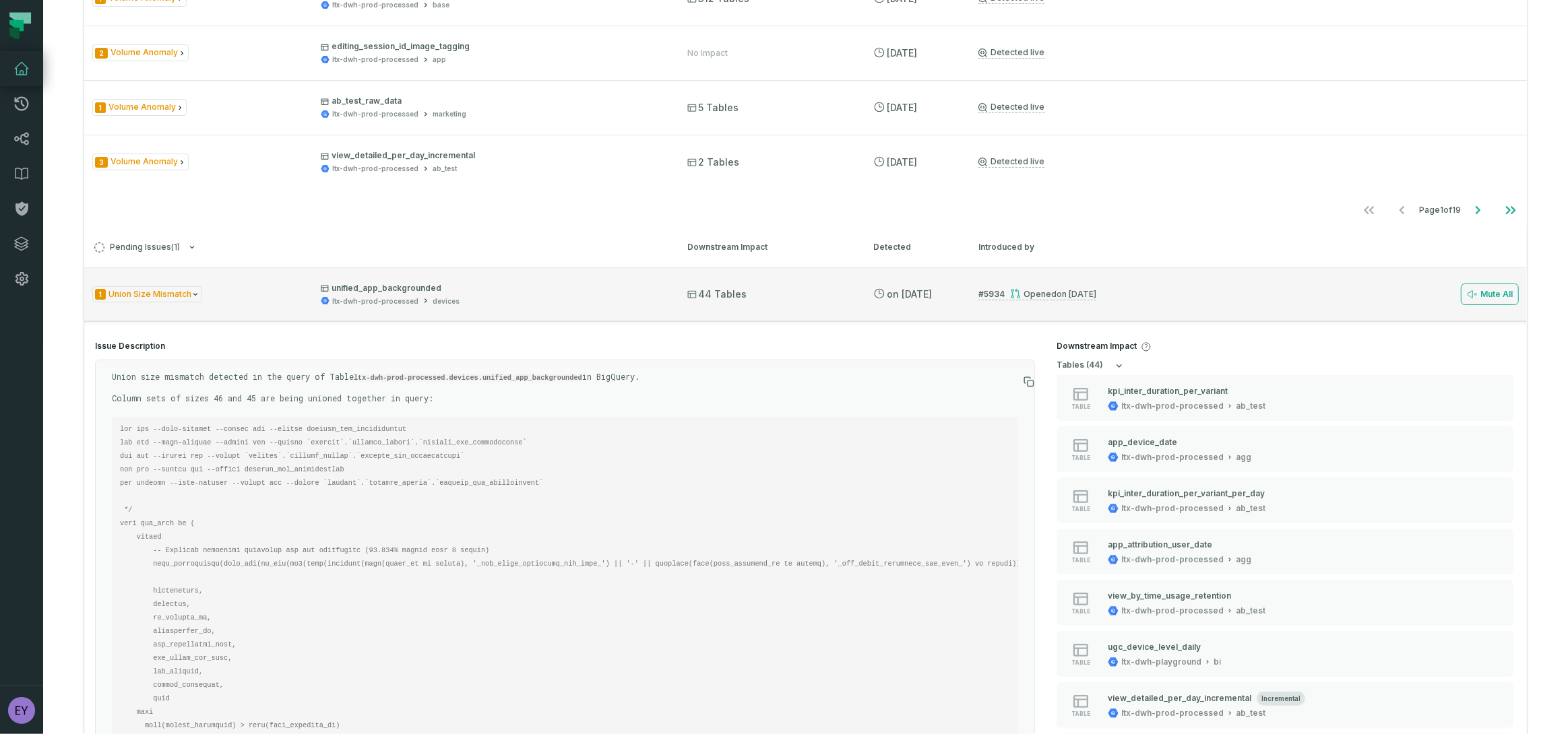
scroll to position [512, 0]
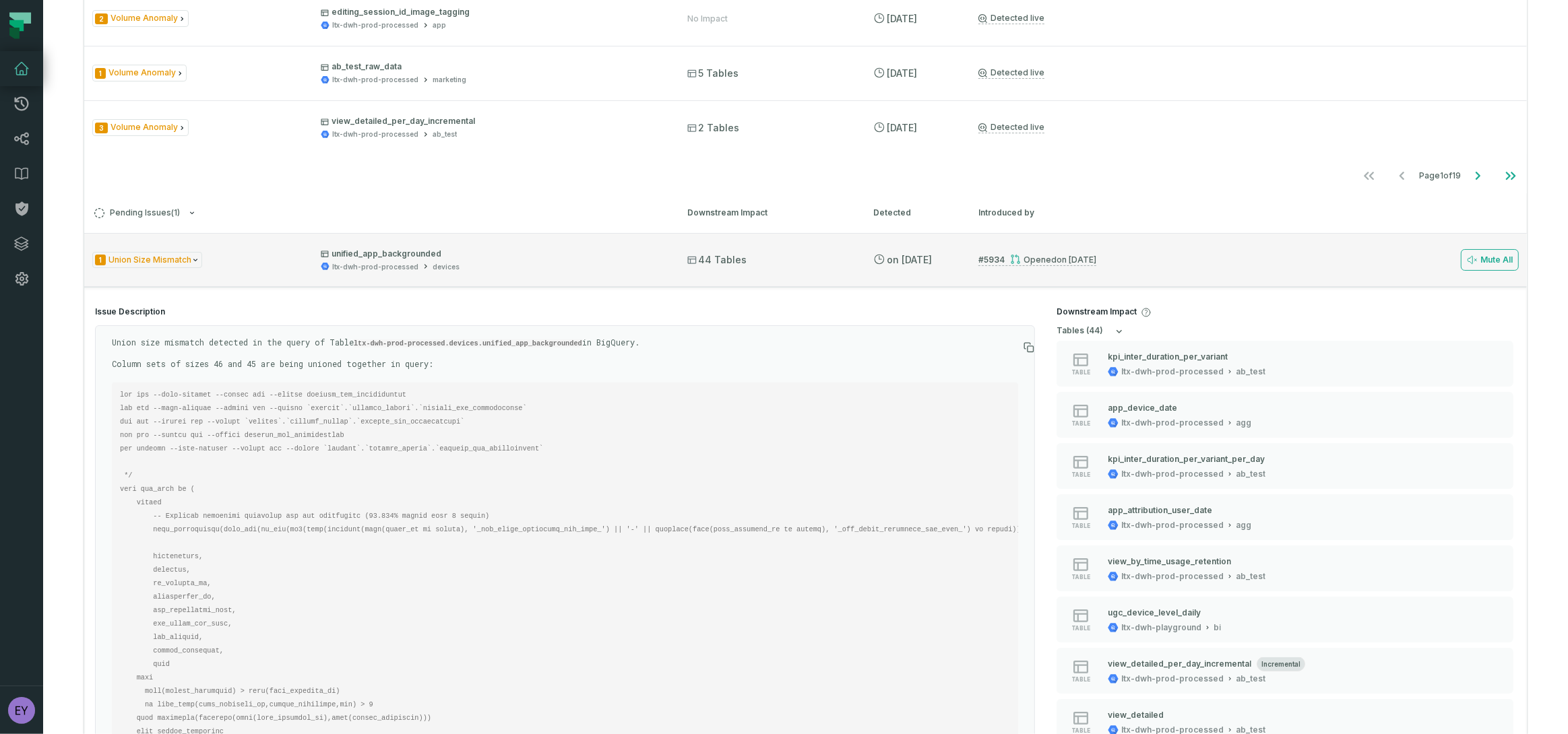
click at [1021, 261] on div "Opened 7/23/2025, 5:33:43 PM" at bounding box center [1052, 259] width 86 height 10
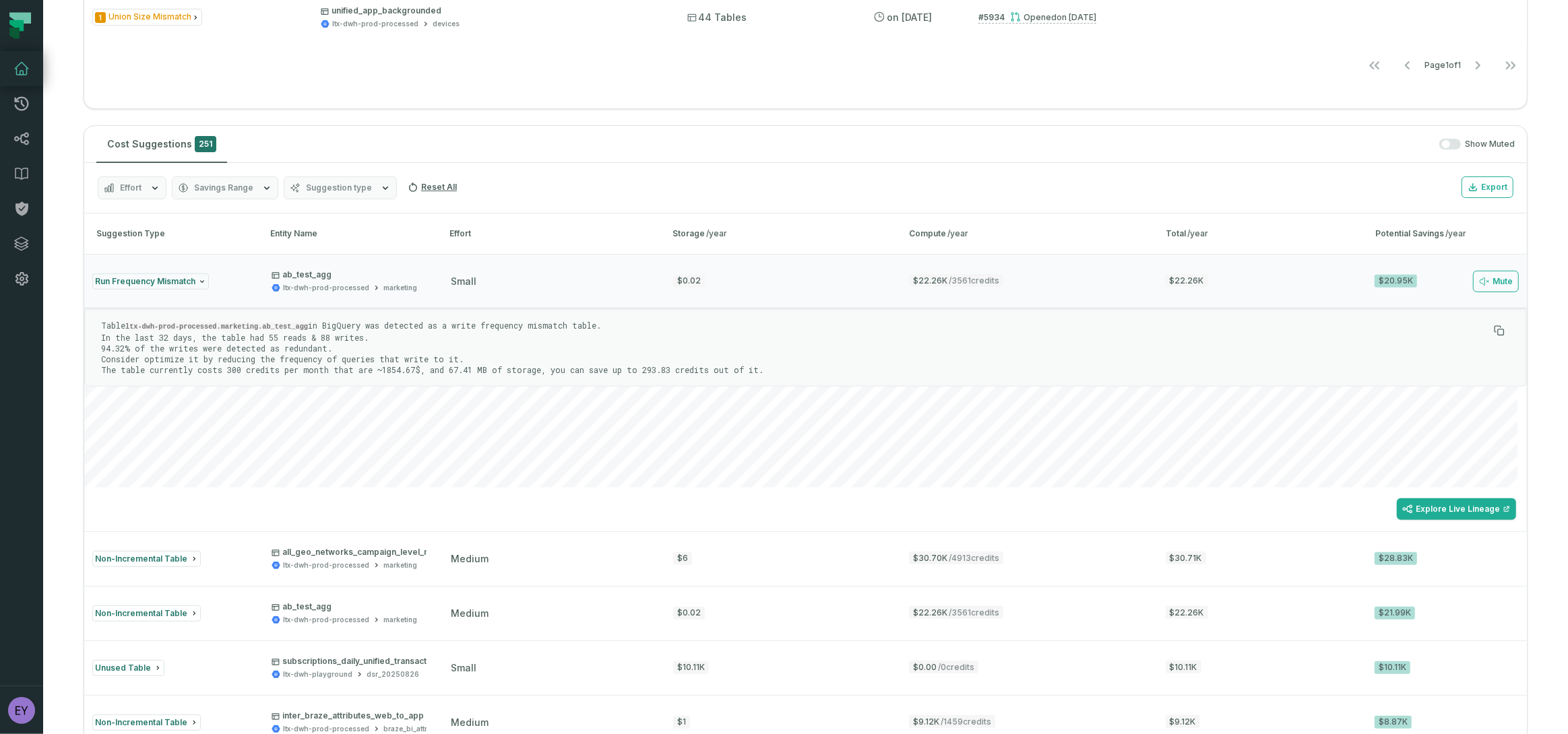
scroll to position [775, 0]
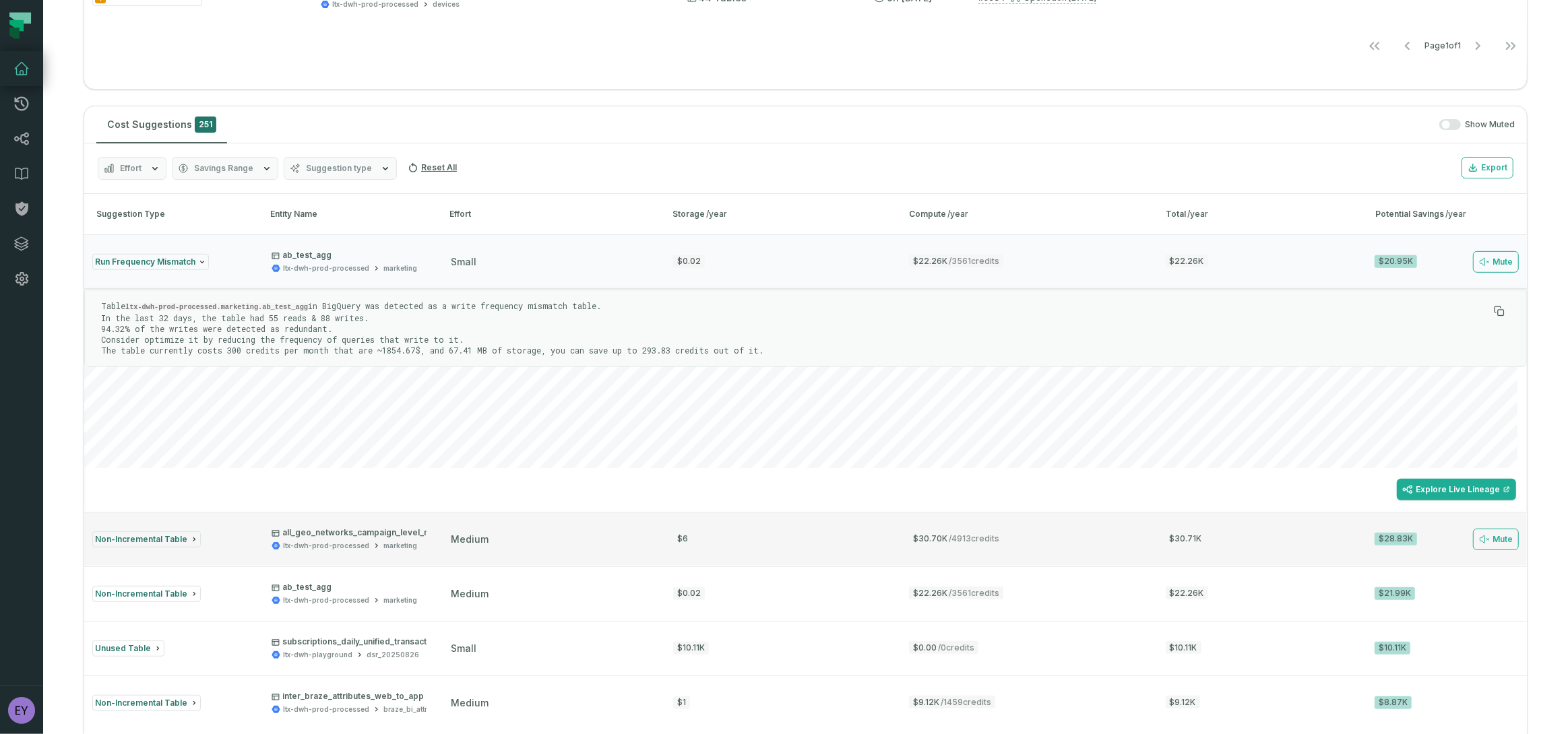
click at [409, 536] on p "all_geo_networks_campaign_level_metrics" at bounding box center [363, 533] width 183 height 11
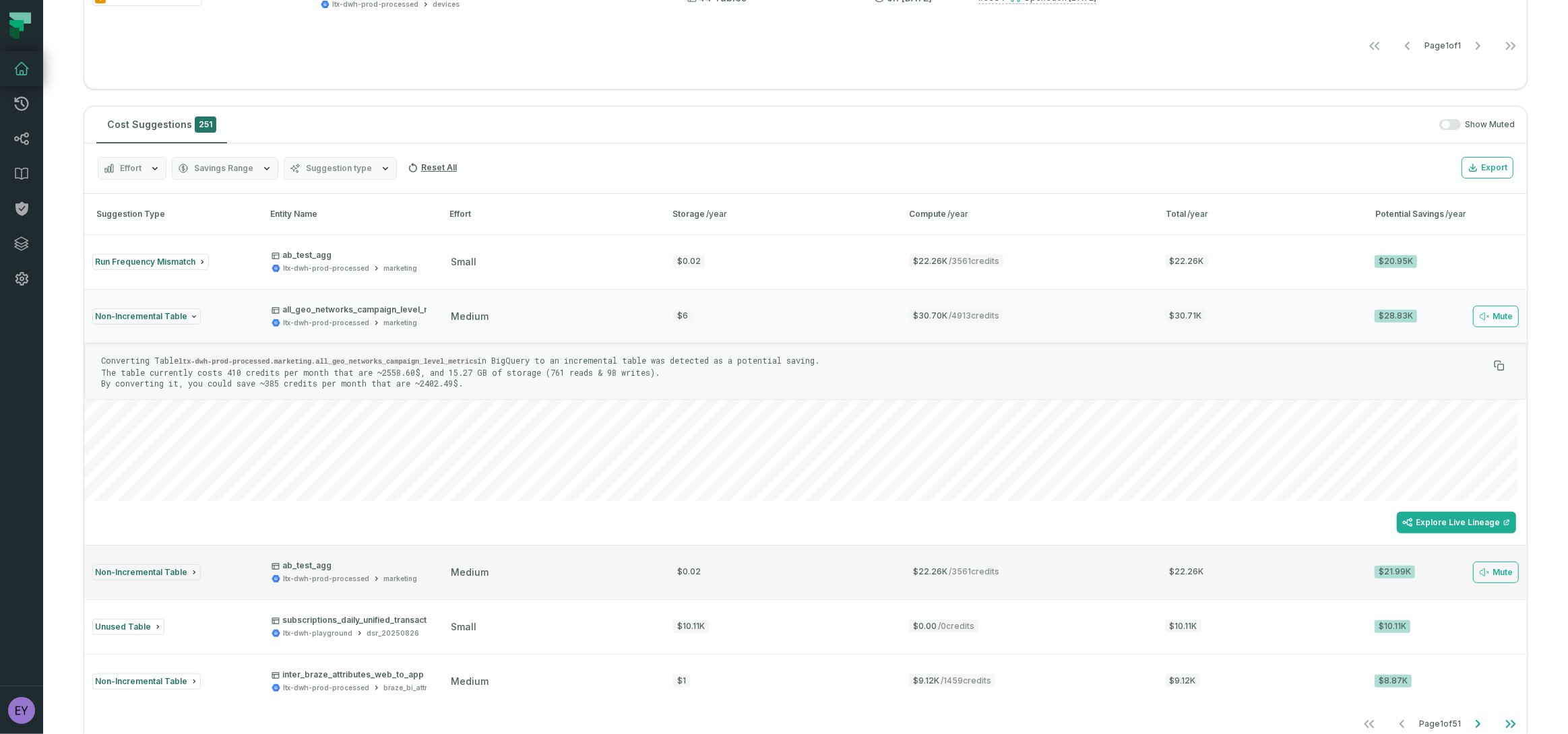
click at [401, 575] on div "marketing" at bounding box center [400, 579] width 34 height 10
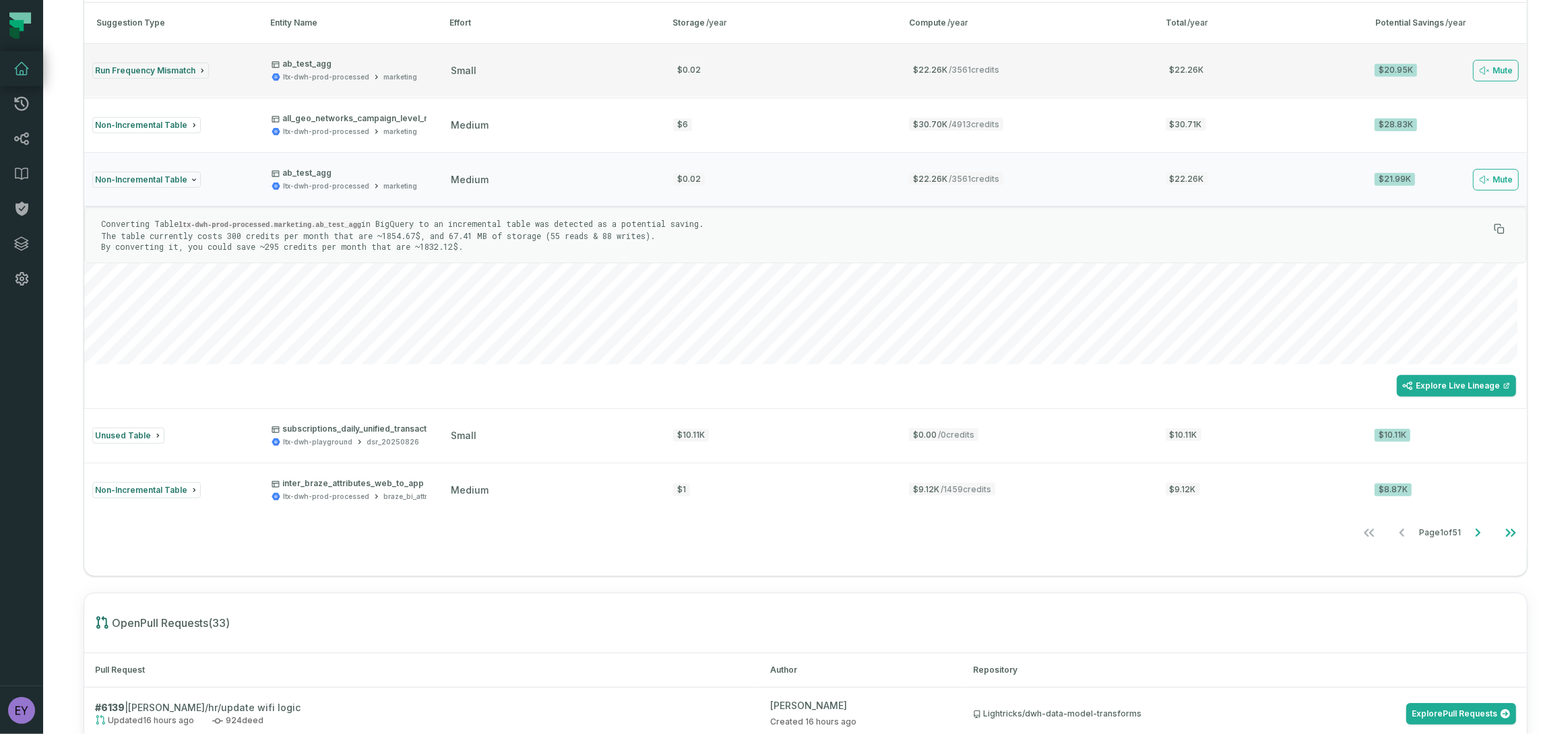
scroll to position [978, 0]
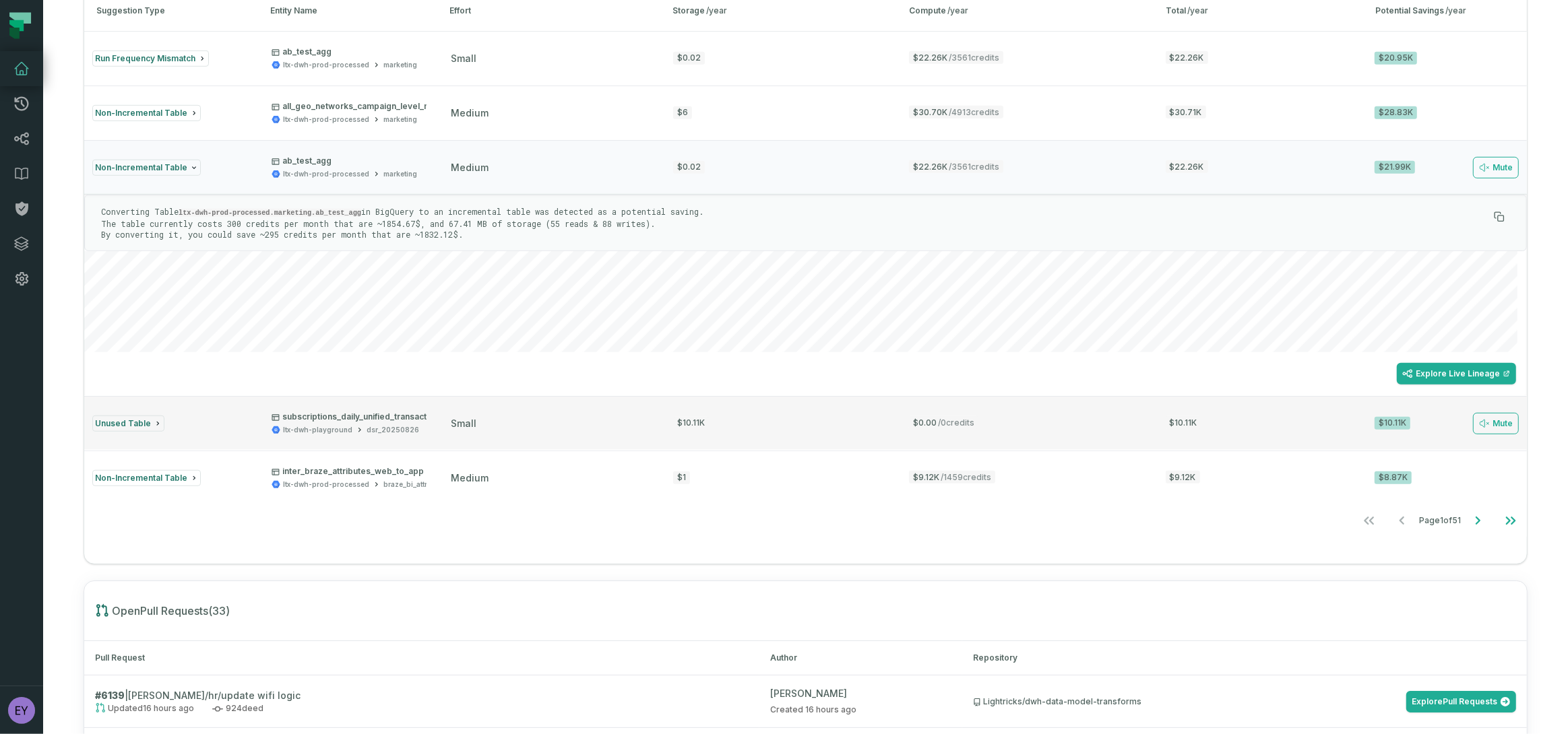
click at [387, 427] on div "dsr_20250826" at bounding box center [393, 430] width 52 height 10
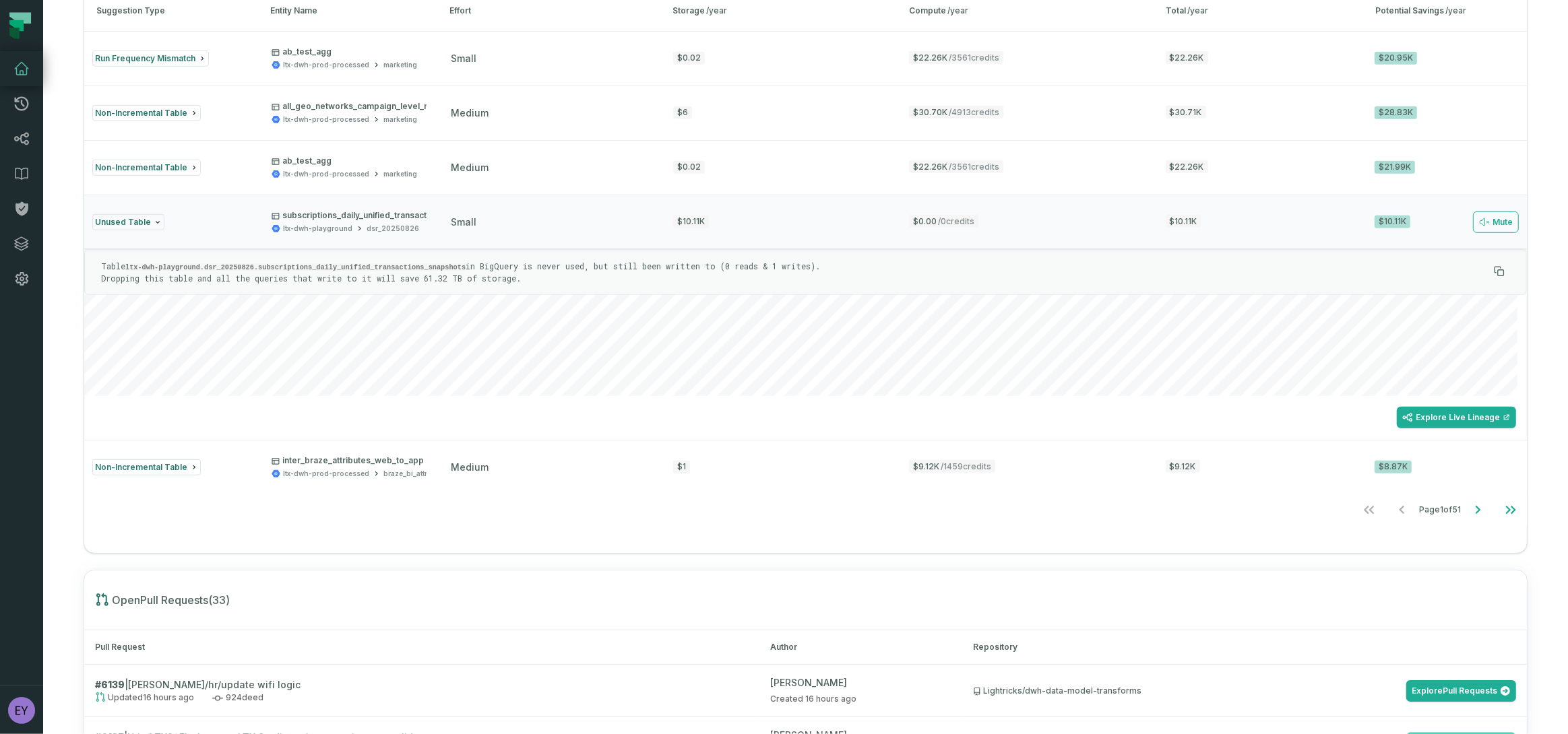
click at [434, 265] on code "ltx-dwh-playground.dsr_20250826.subscriptions_daily_unified_transactions_snapsh…" at bounding box center [296, 267] width 340 height 8
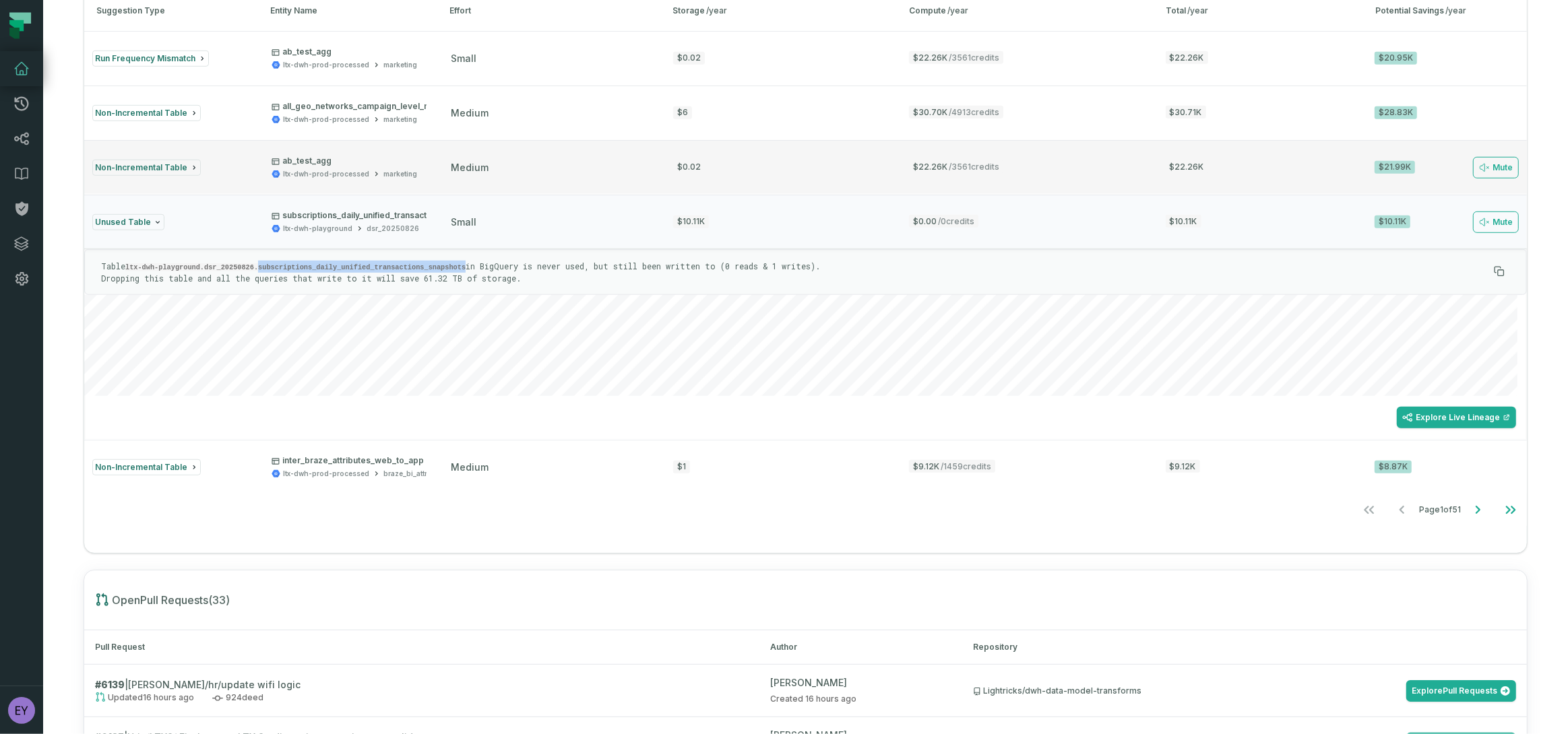
copy code "subscriptions_daily_unified_transactions_snapshots"
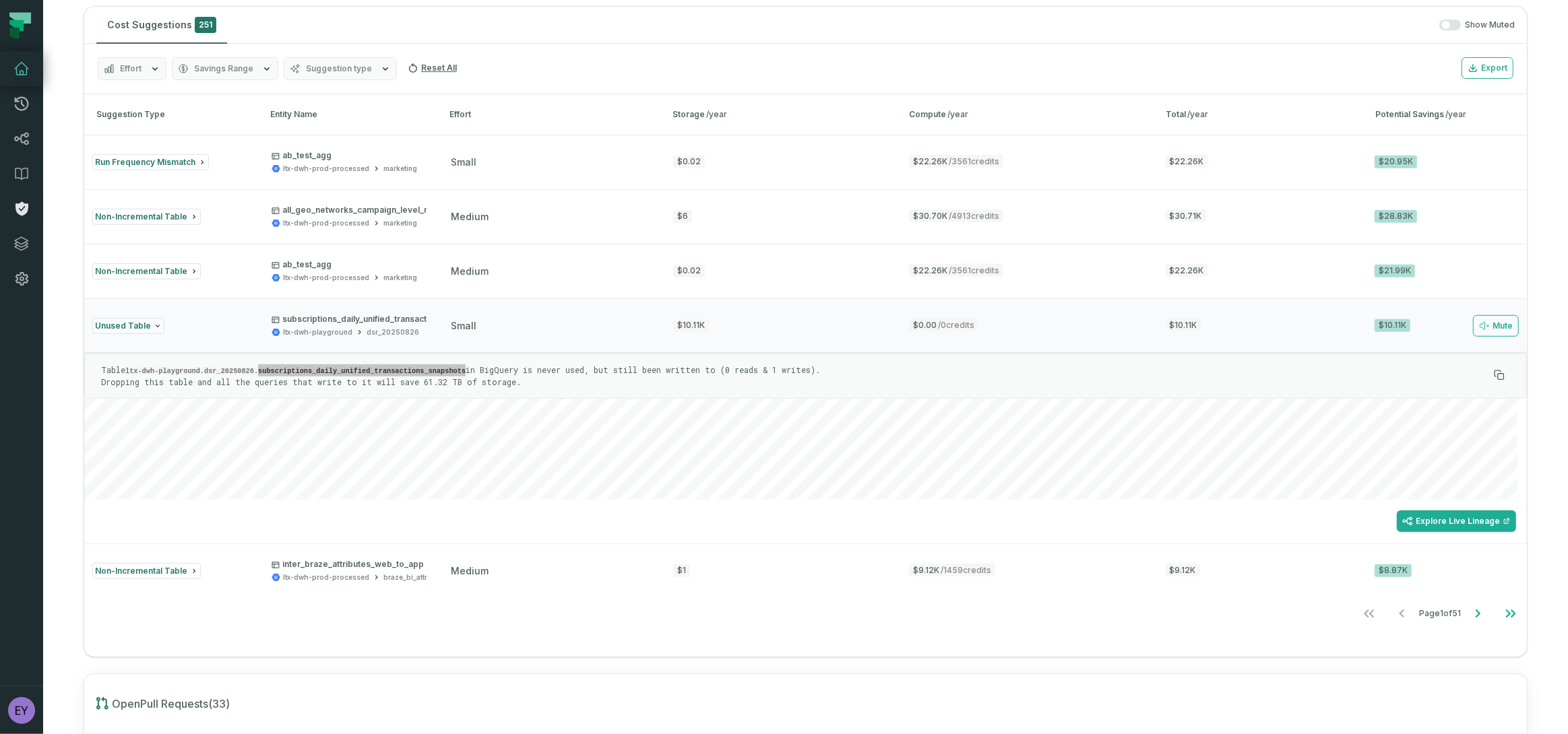
scroll to position [775, 0]
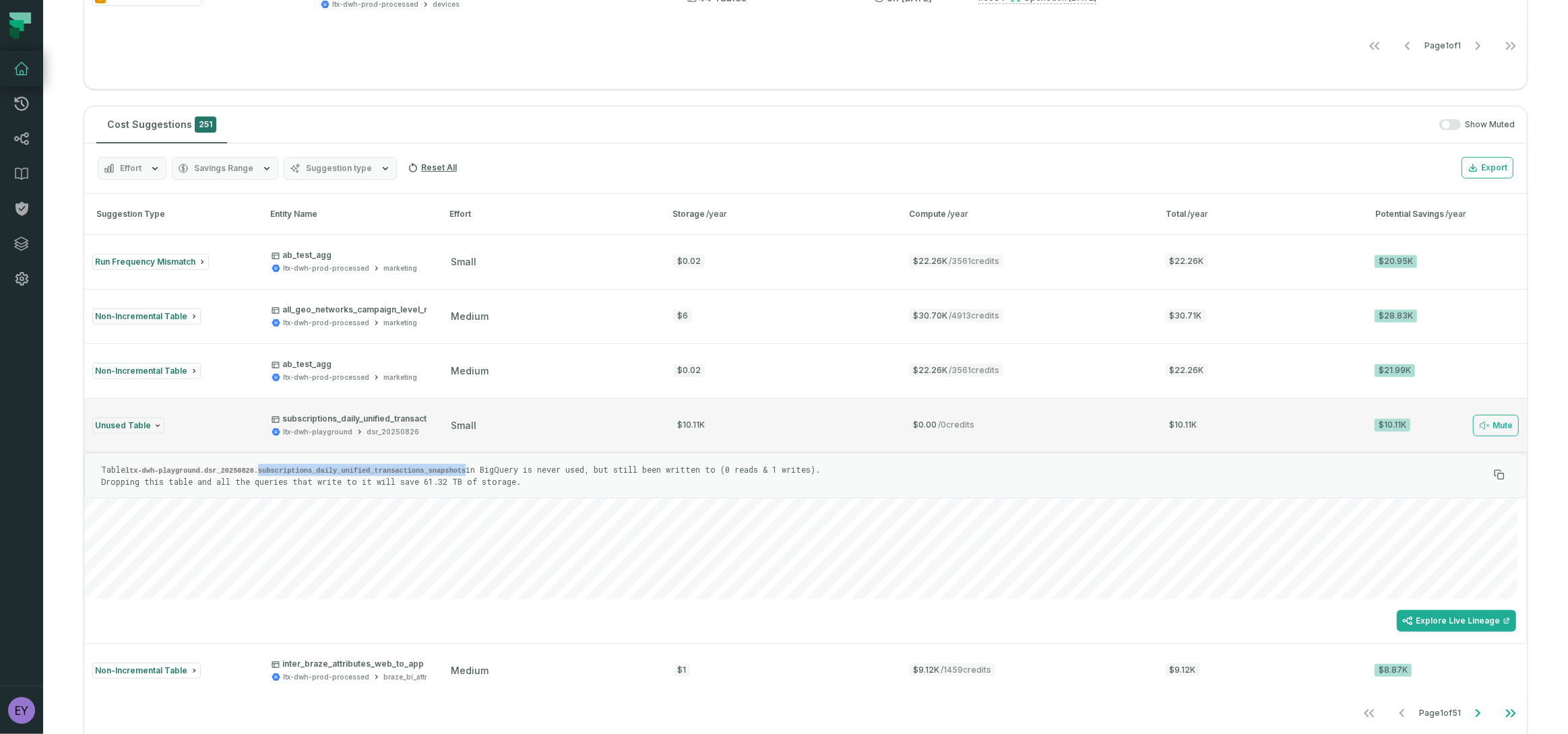
click at [212, 420] on div "Unused Table" at bounding box center [170, 425] width 155 height 16
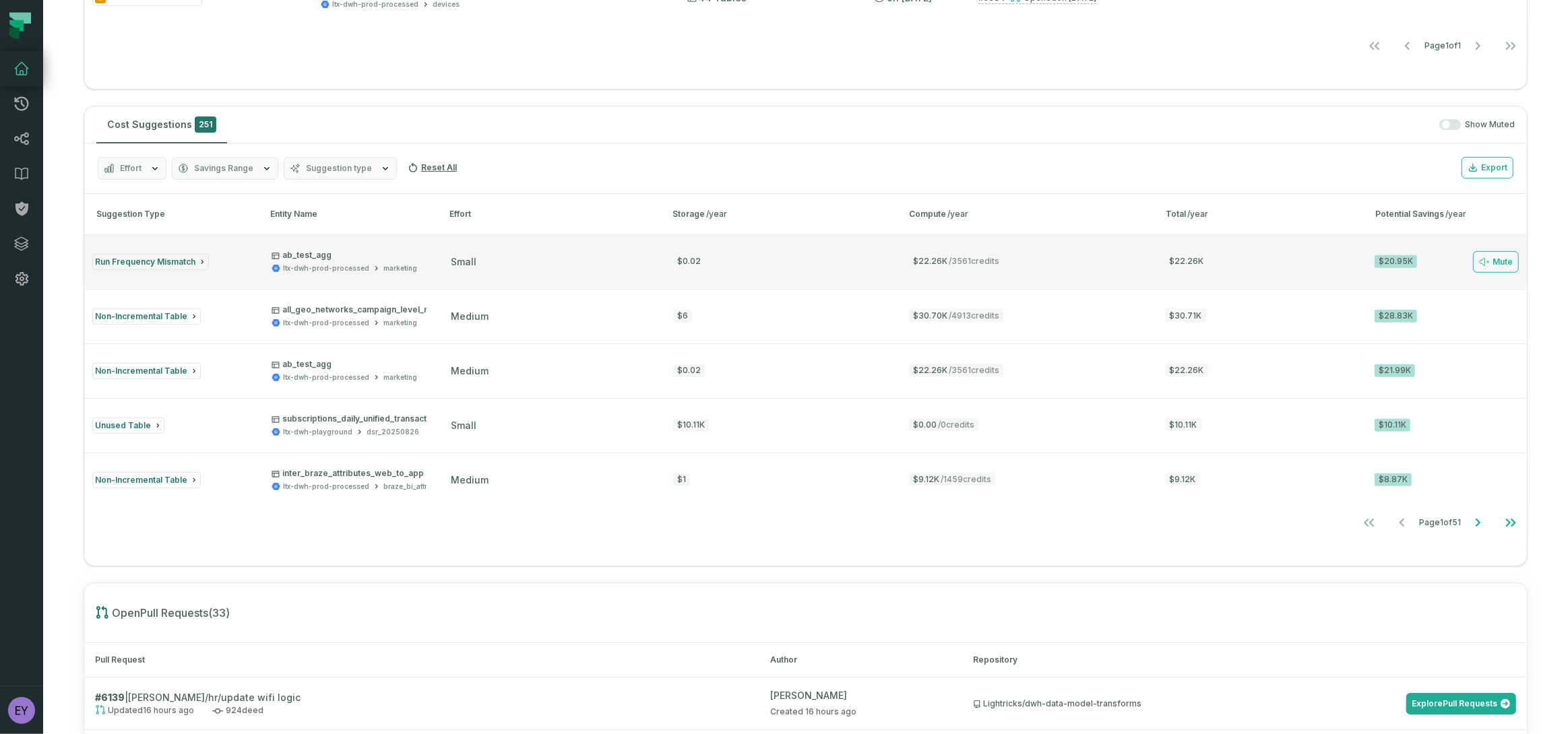
click at [244, 254] on div "Run Frequency Mismatch" at bounding box center [170, 262] width 155 height 16
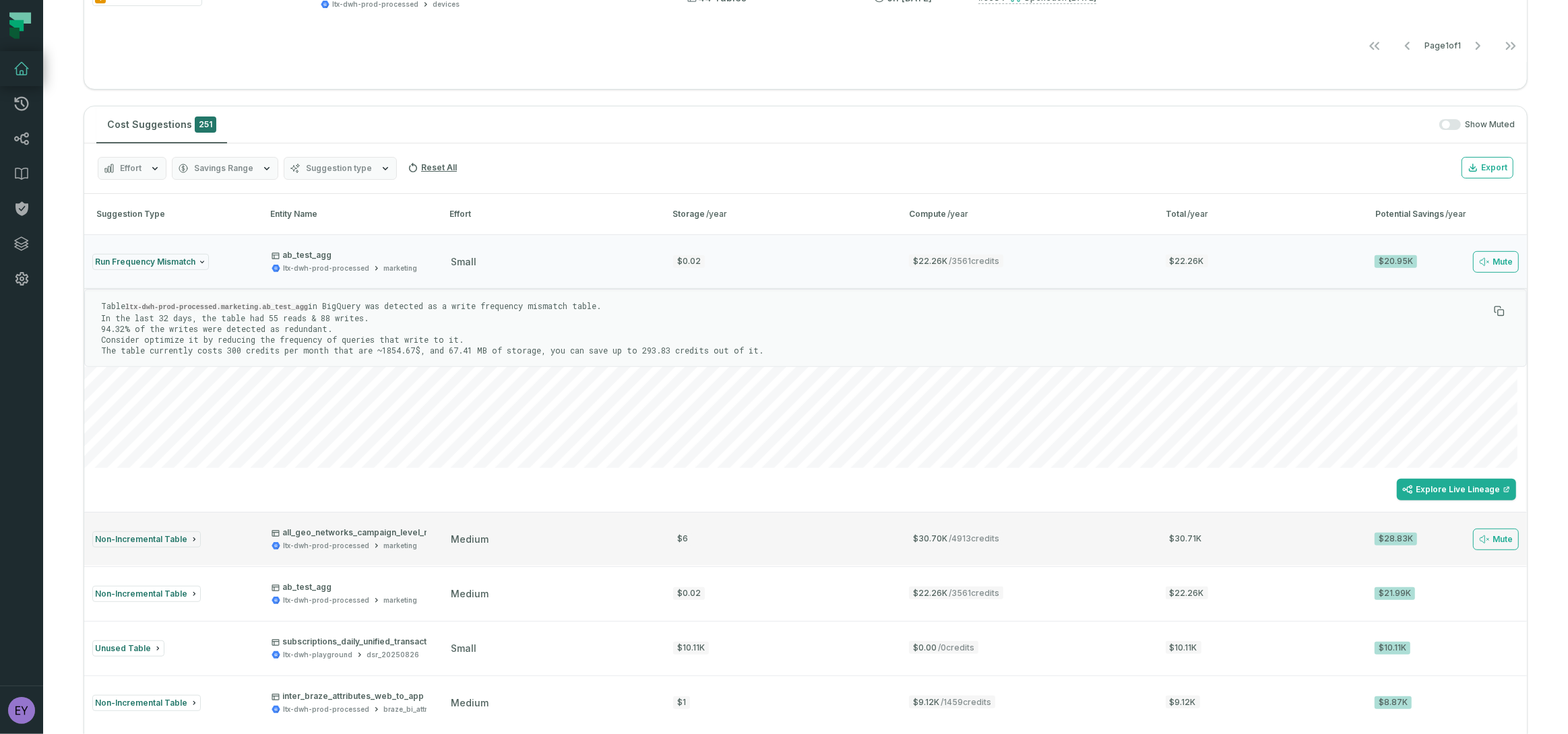
click at [368, 530] on p "all_geo_networks_campaign_level_metrics" at bounding box center [363, 533] width 183 height 11
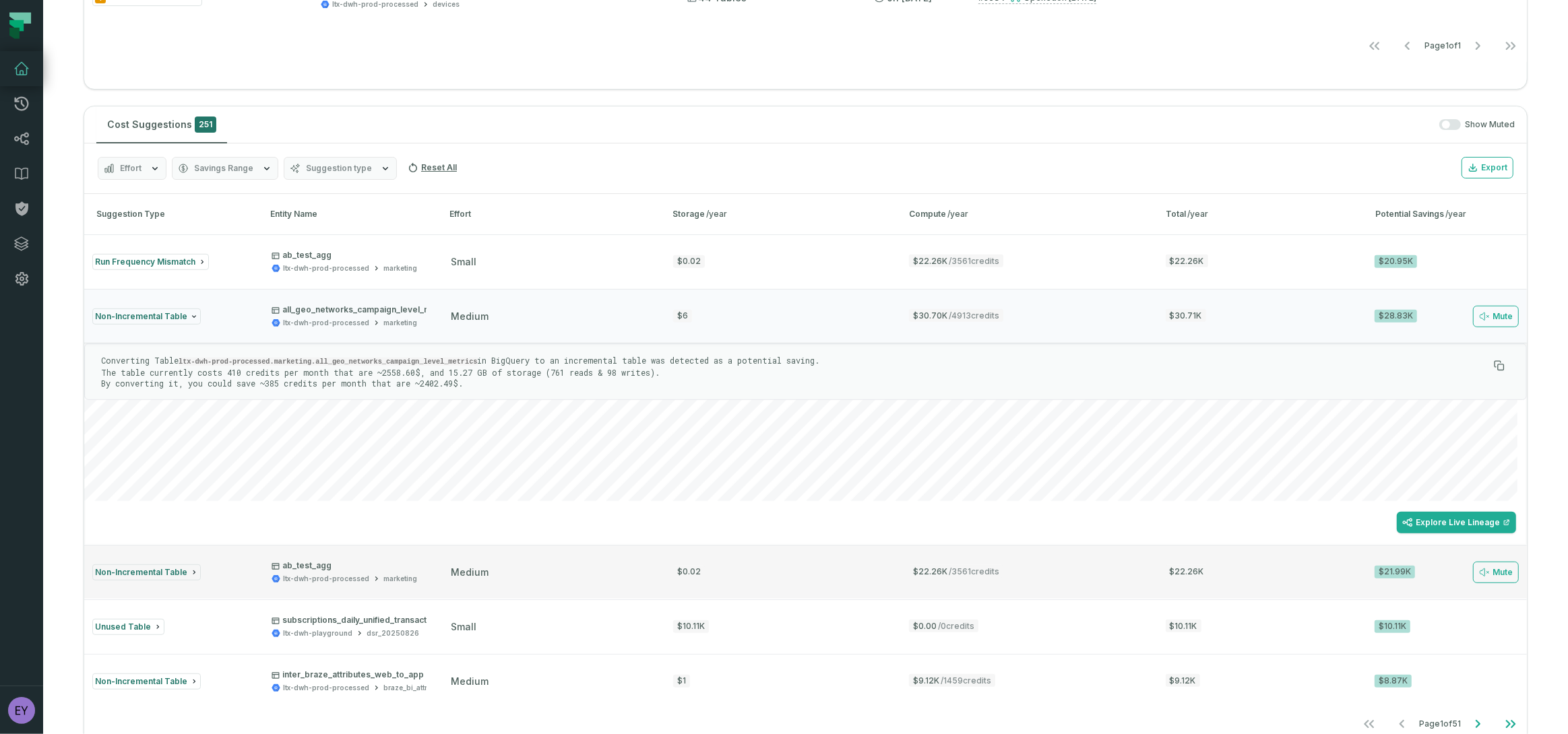
click at [363, 553] on button "Non-Incremental Table ab_test_agg ltx-dwh-prod-processed marketing medium $0.02…" at bounding box center [805, 572] width 1443 height 54
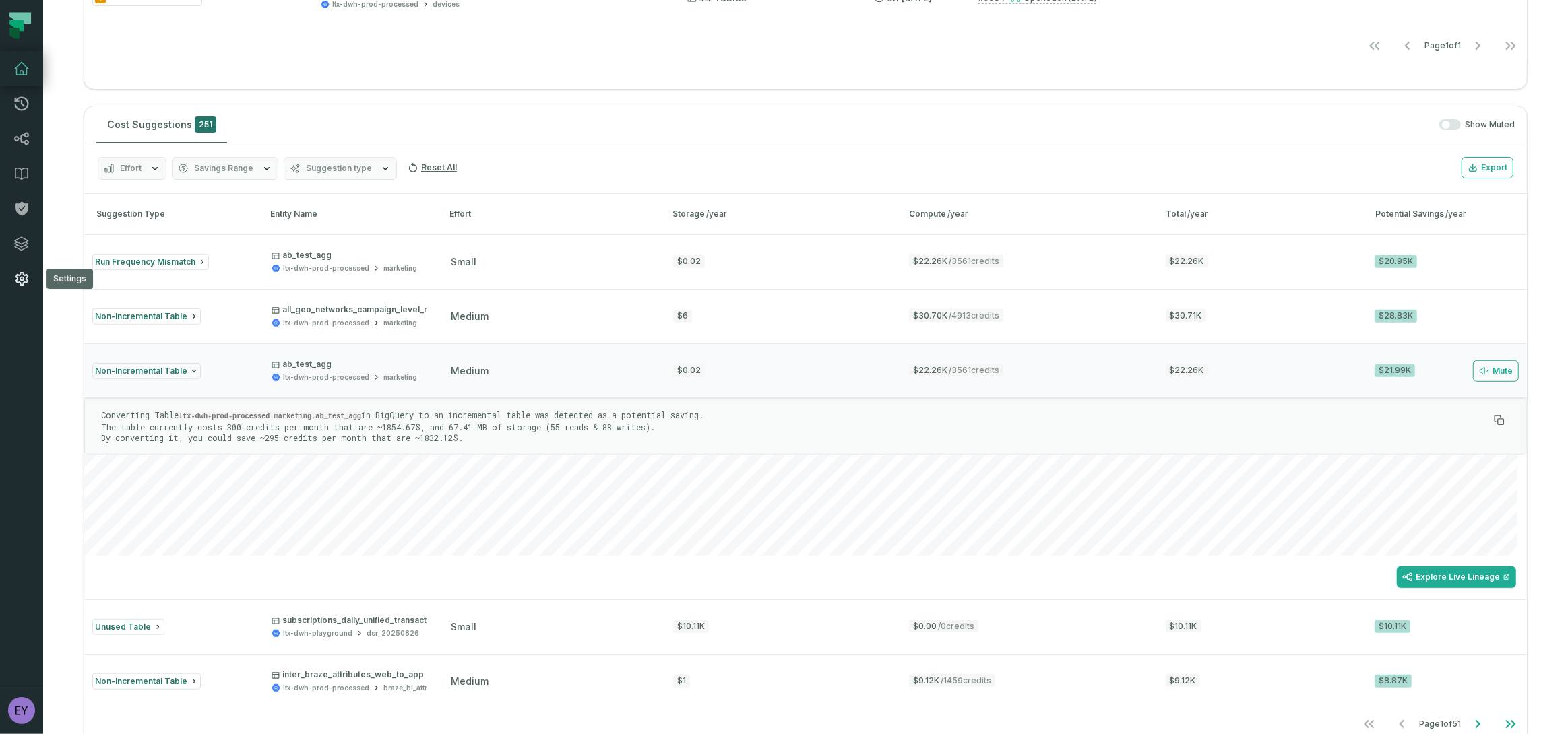
click at [23, 283] on icon at bounding box center [21, 279] width 13 height 14
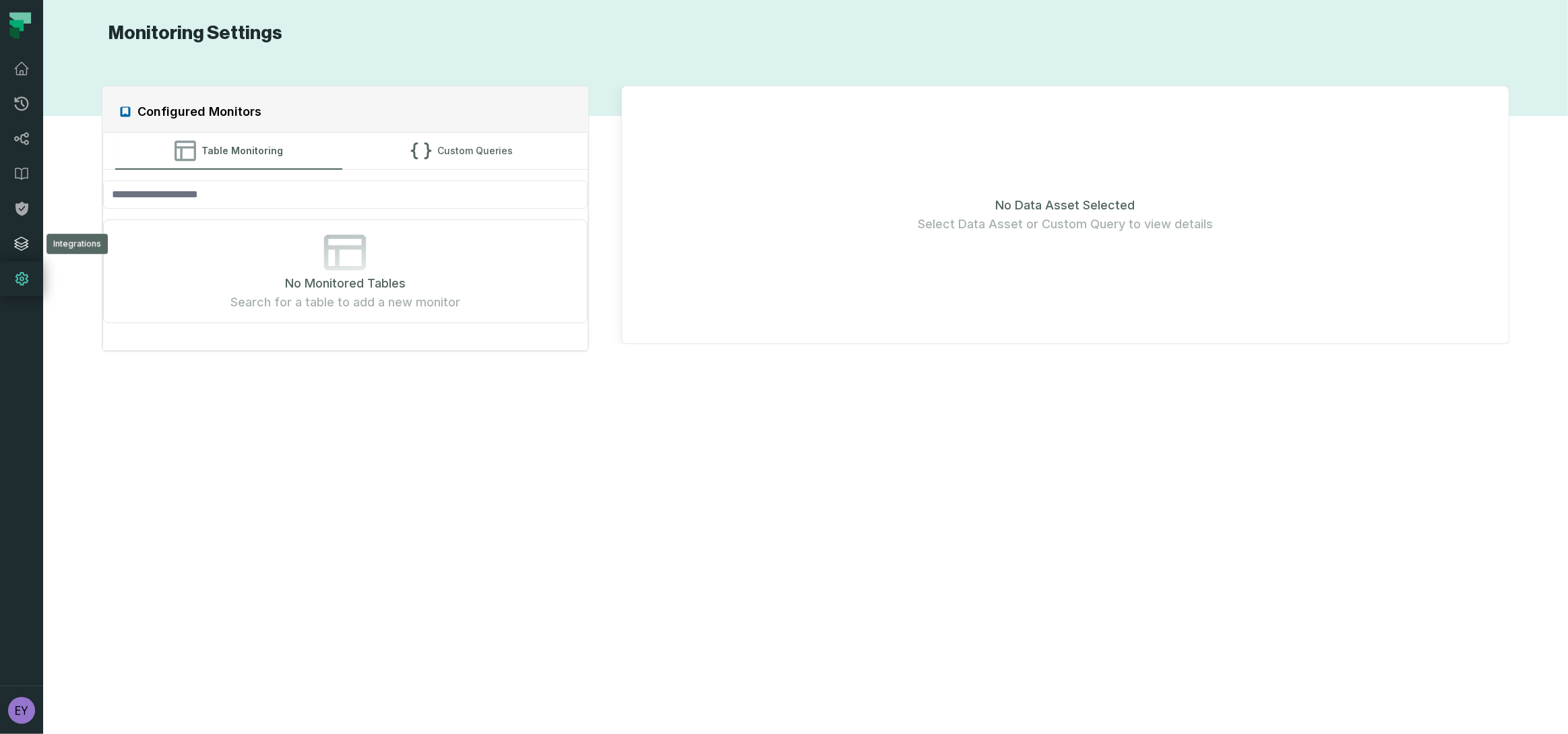
click at [17, 245] on icon at bounding box center [22, 244] width 14 height 14
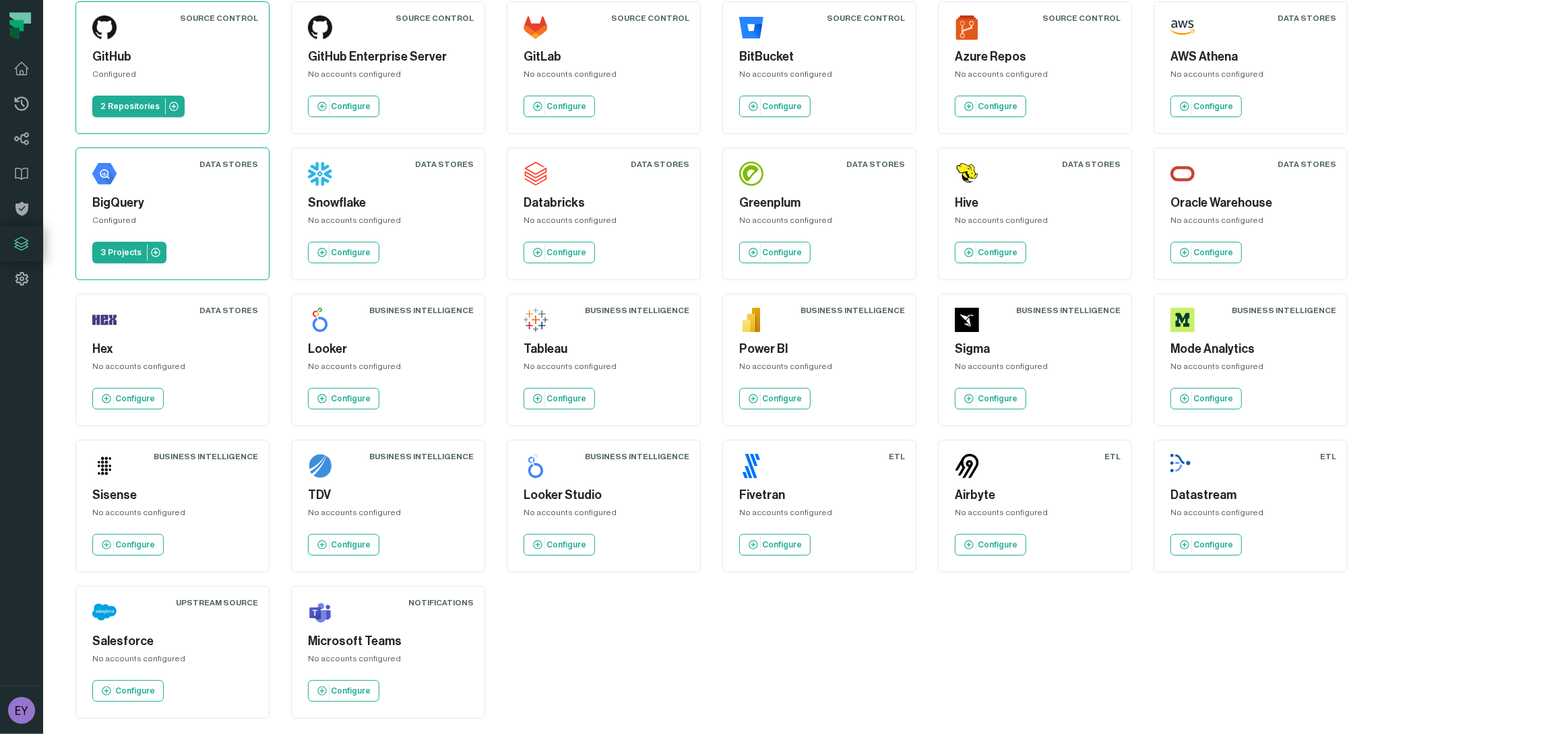
scroll to position [68, 0]
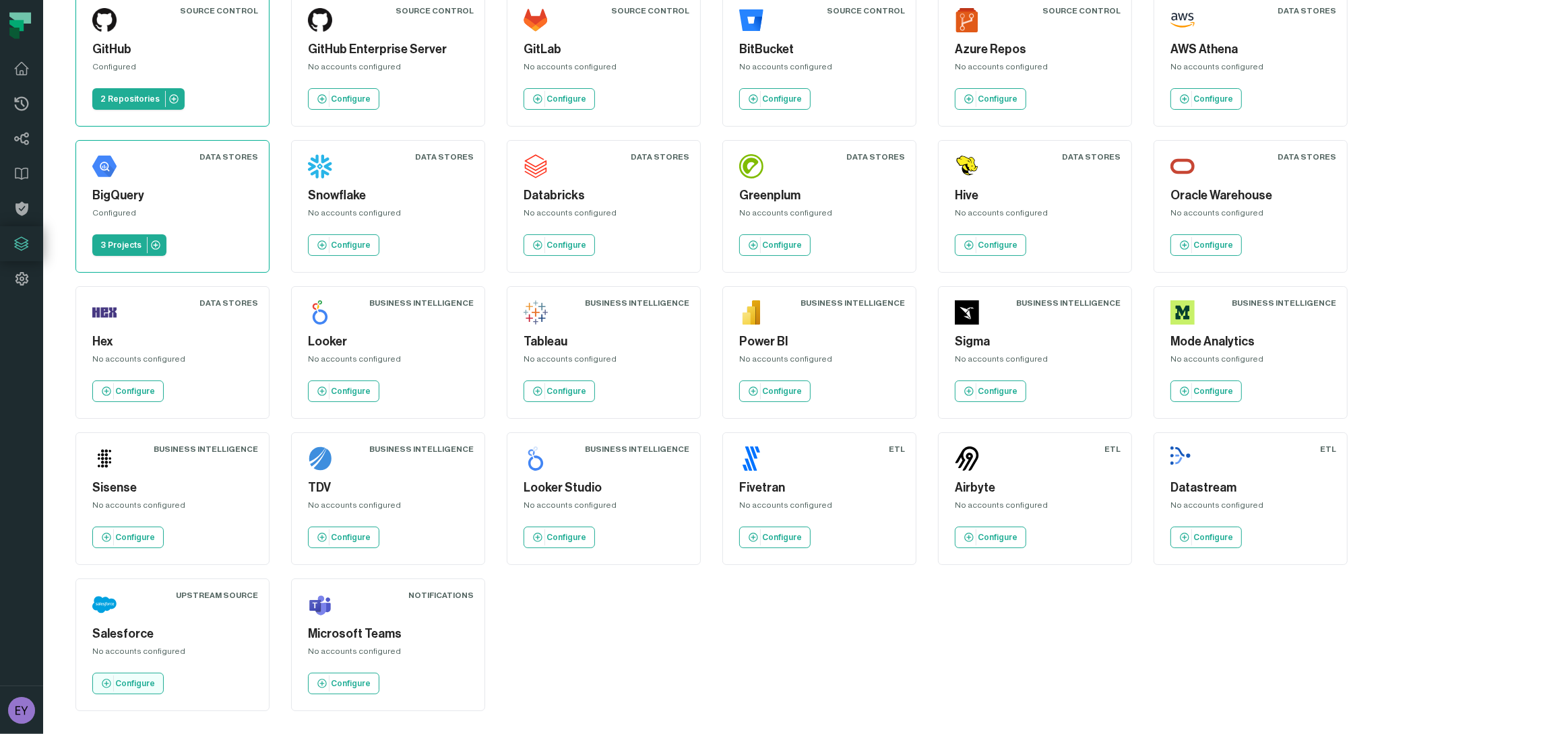
click at [146, 678] on p "Configure" at bounding box center [135, 684] width 40 height 11
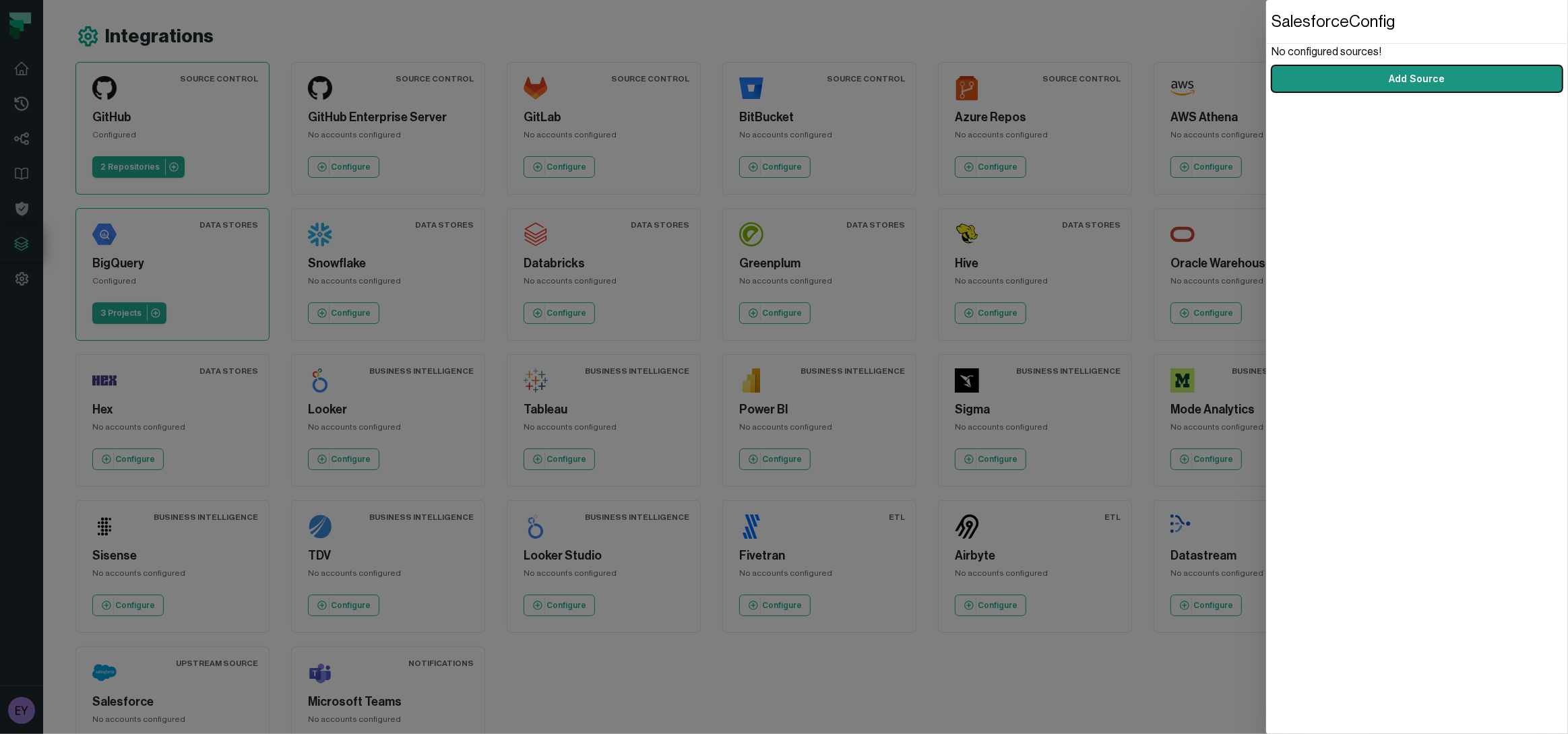
click at [1446, 77] on button "Add Source" at bounding box center [1416, 79] width 291 height 27
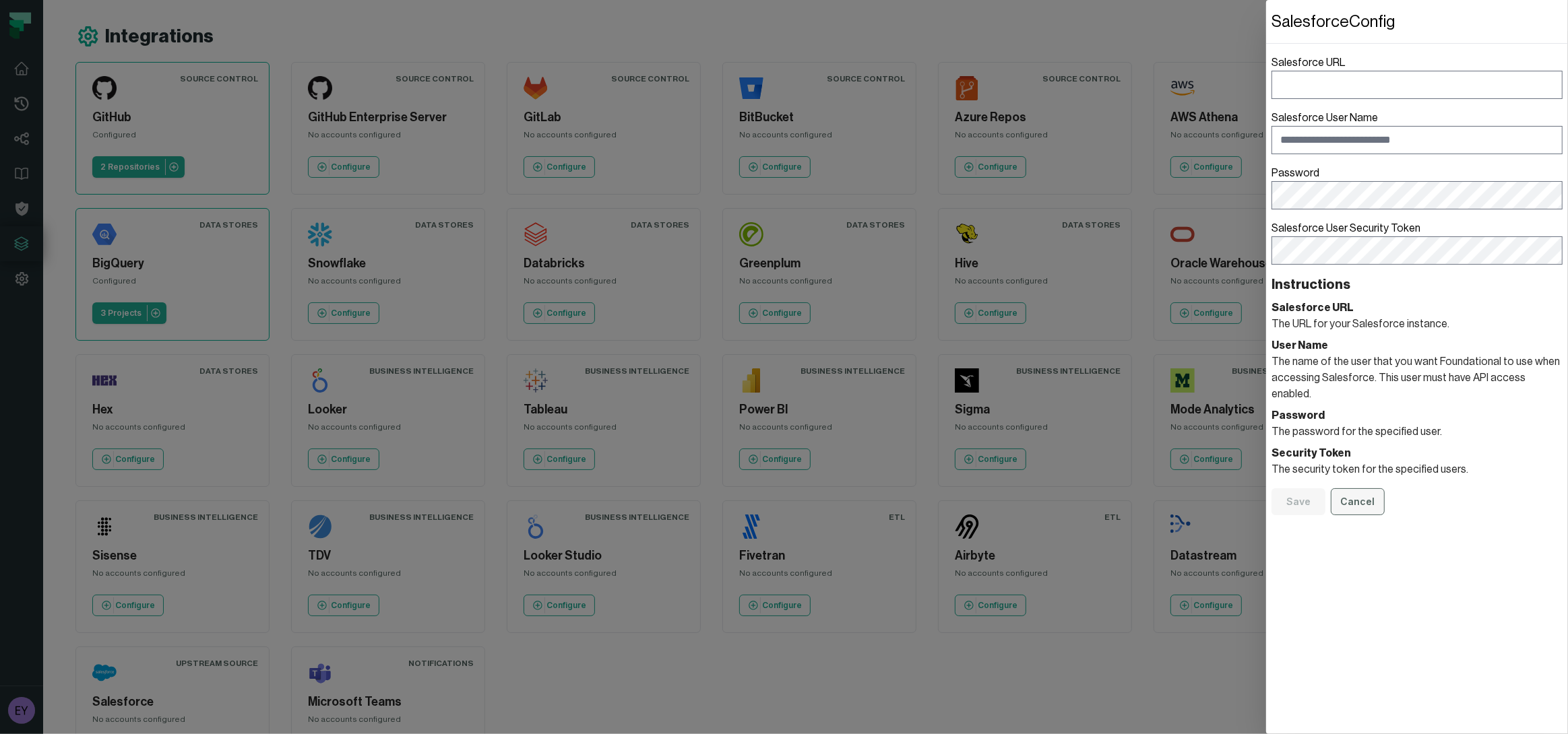
click at [1382, 490] on button "Cancel" at bounding box center [1358, 502] width 54 height 27
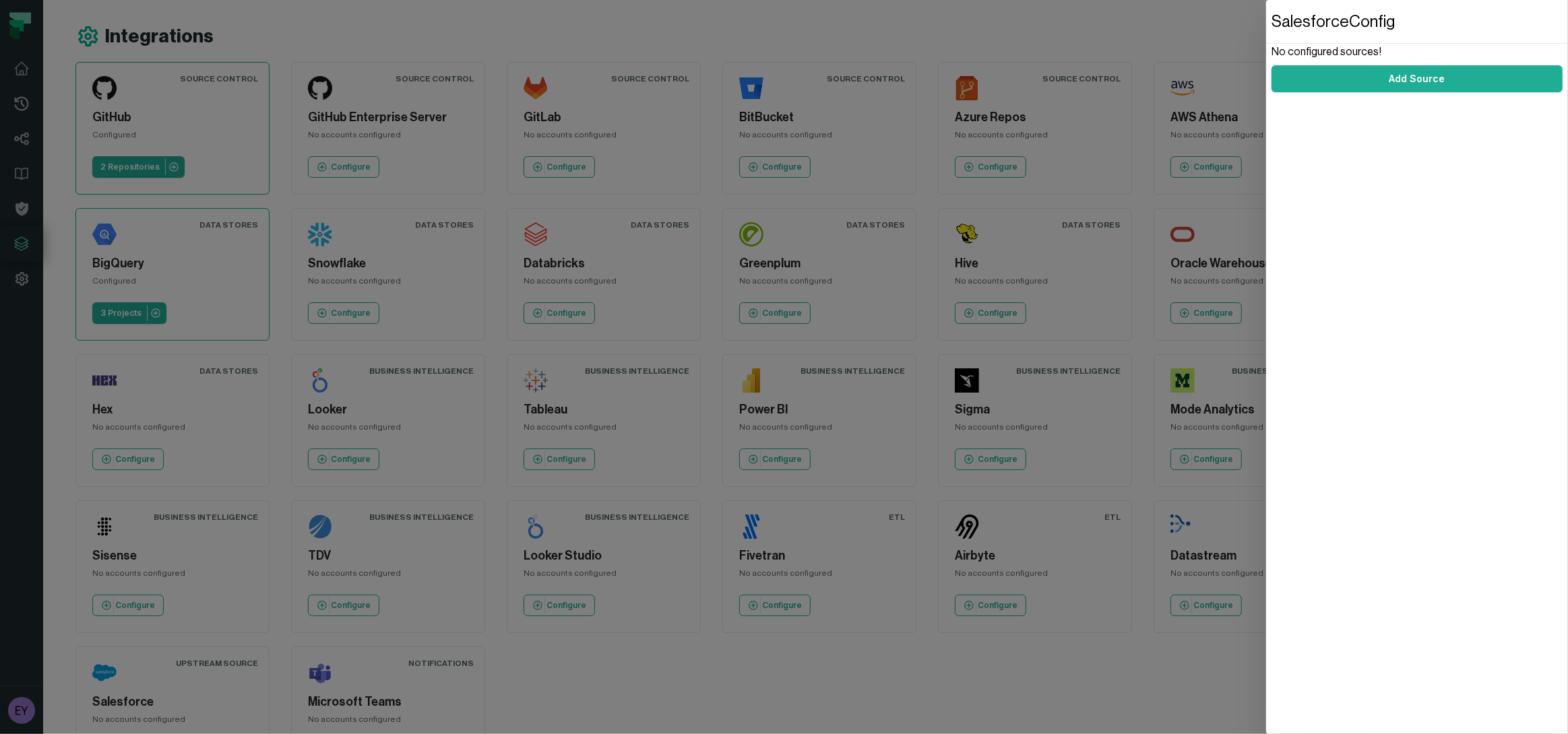
click at [1266, 39] on dialog "Salesforce Config No configured sources! Add Source" at bounding box center [1417, 367] width 302 height 734
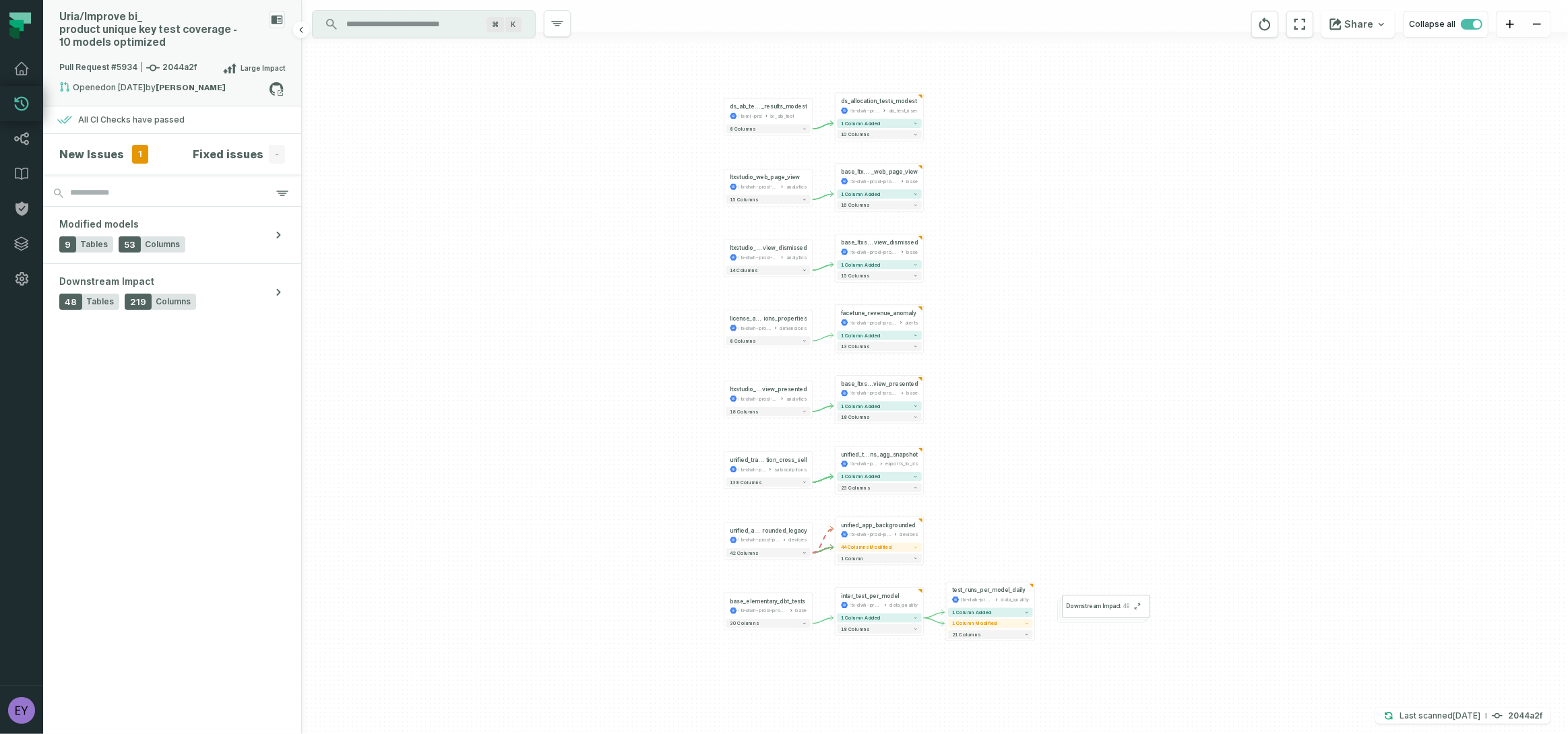
click at [165, 87] on strong "Uria Fridman" at bounding box center [191, 88] width 70 height 8
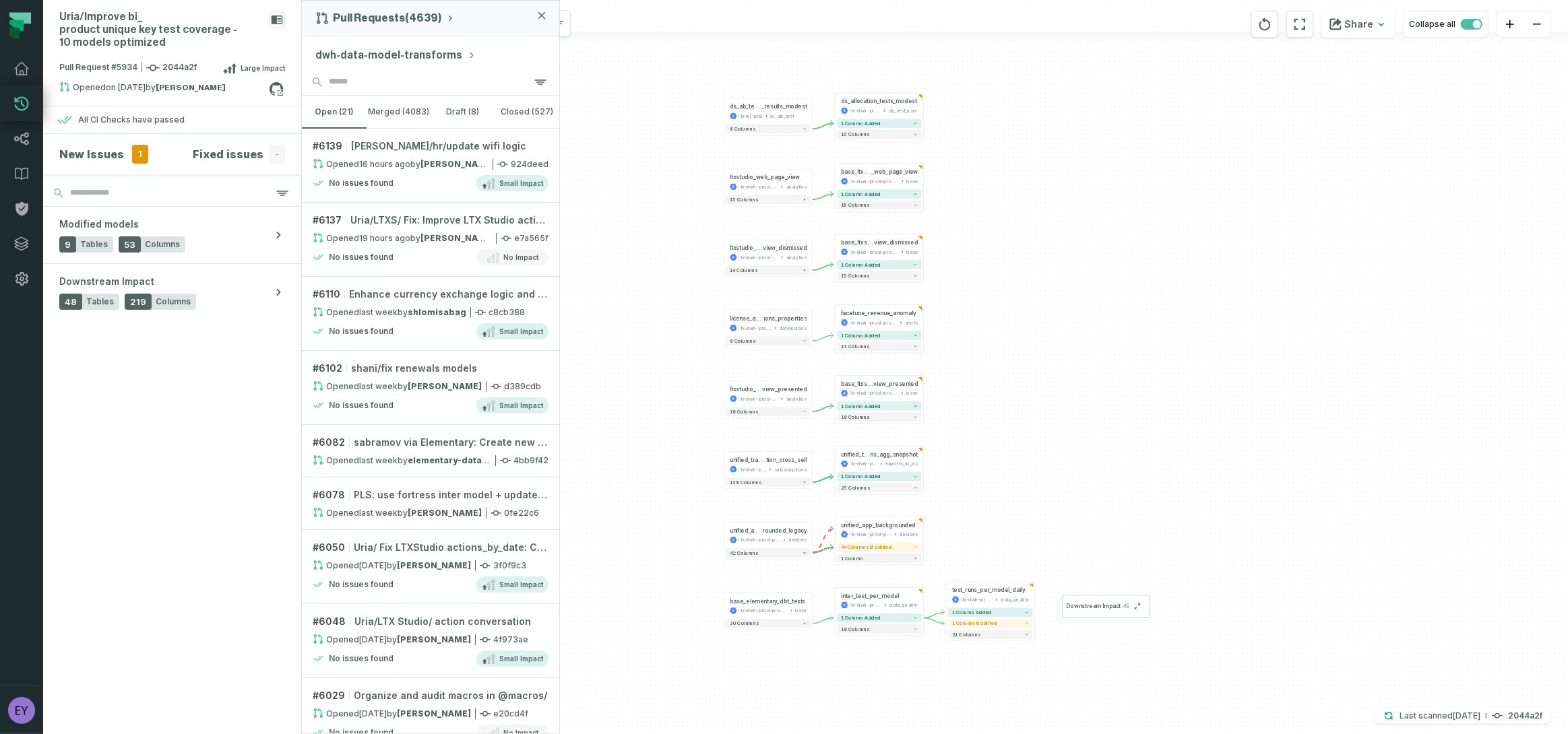
click at [538, 15] on icon "button" at bounding box center [542, 16] width 8 height 8
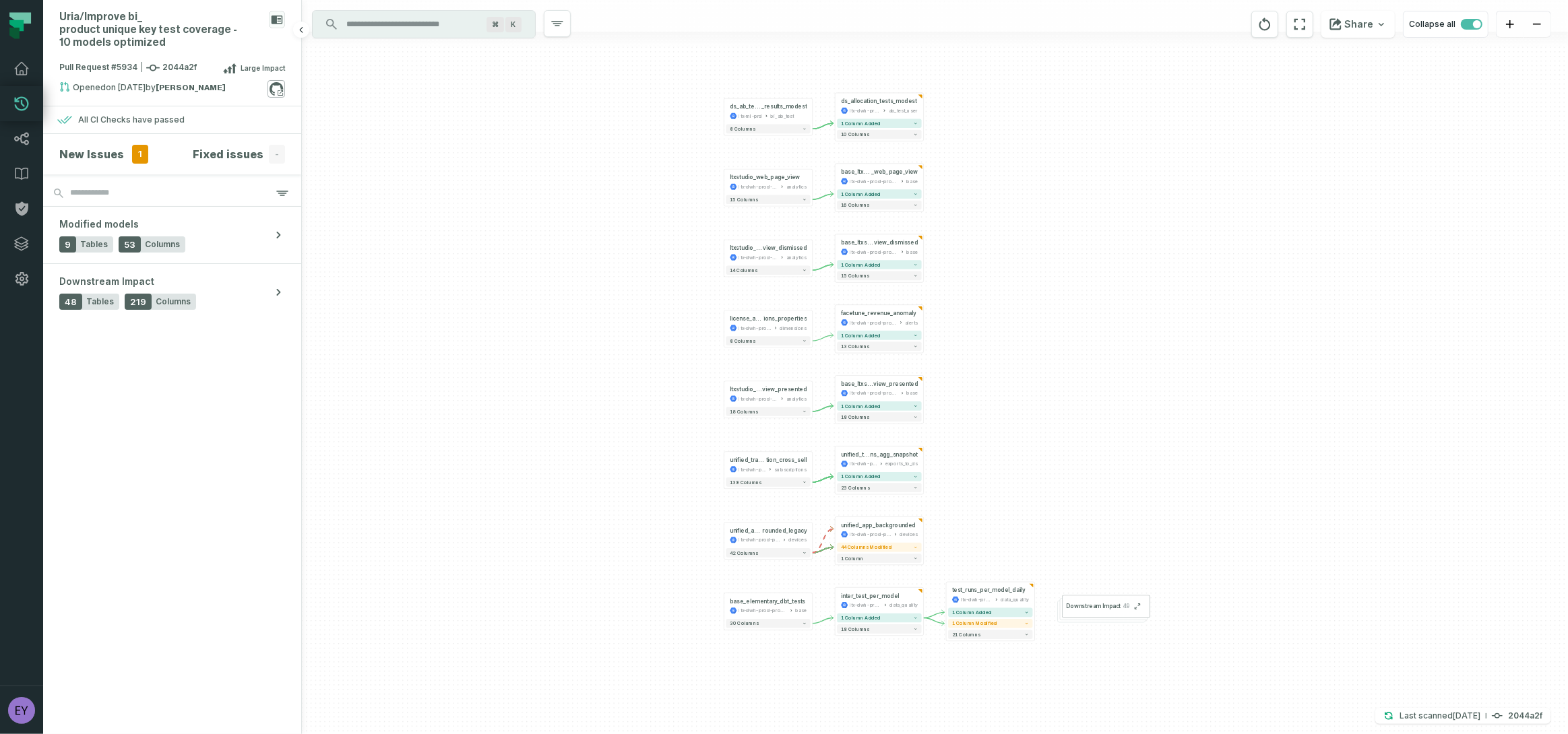
click at [282, 87] on icon at bounding box center [276, 89] width 14 height 14
click at [93, 154] on h4 "New Issues" at bounding box center [92, 154] width 65 height 16
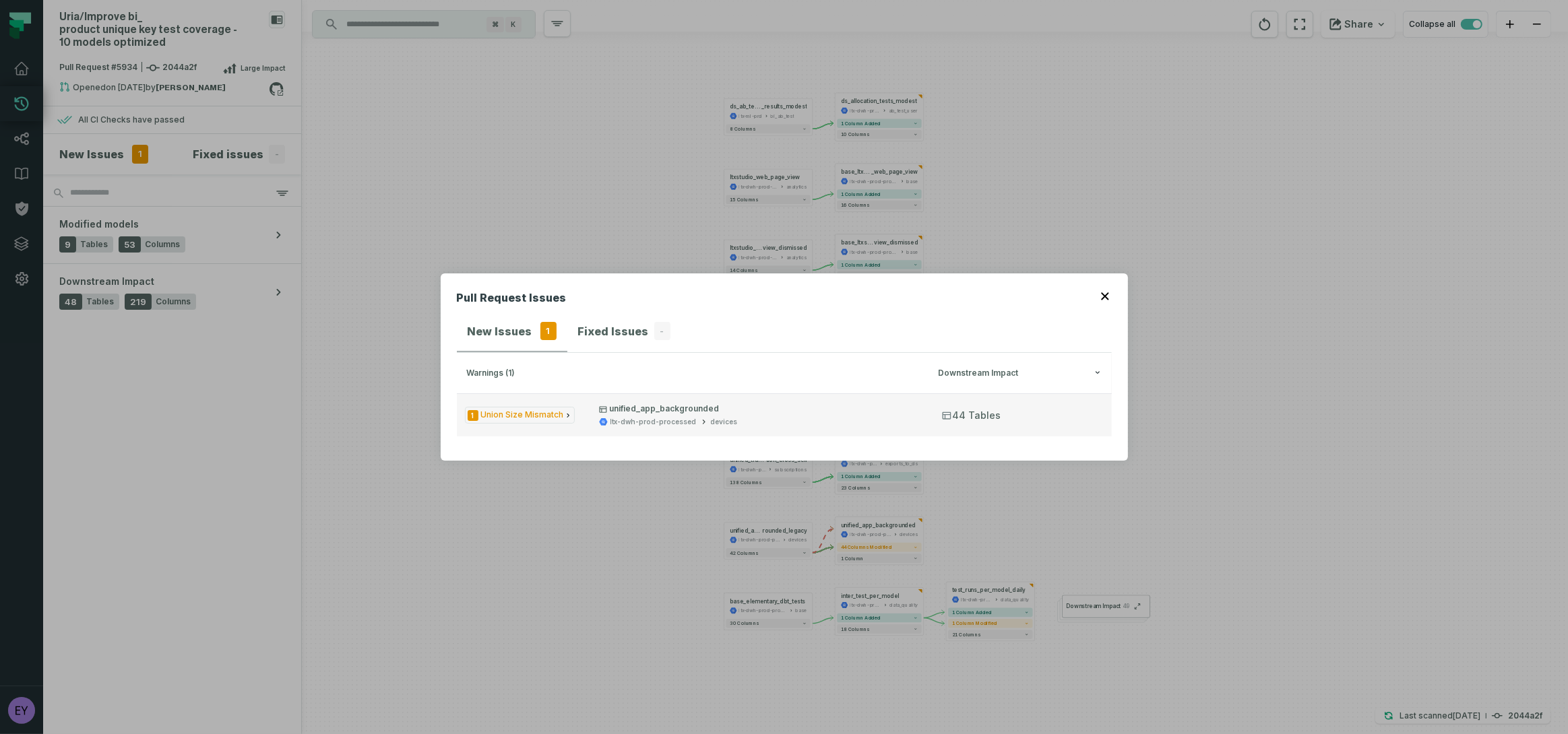
click at [567, 416] on icon "Issue Type" at bounding box center [568, 416] width 3 height 4
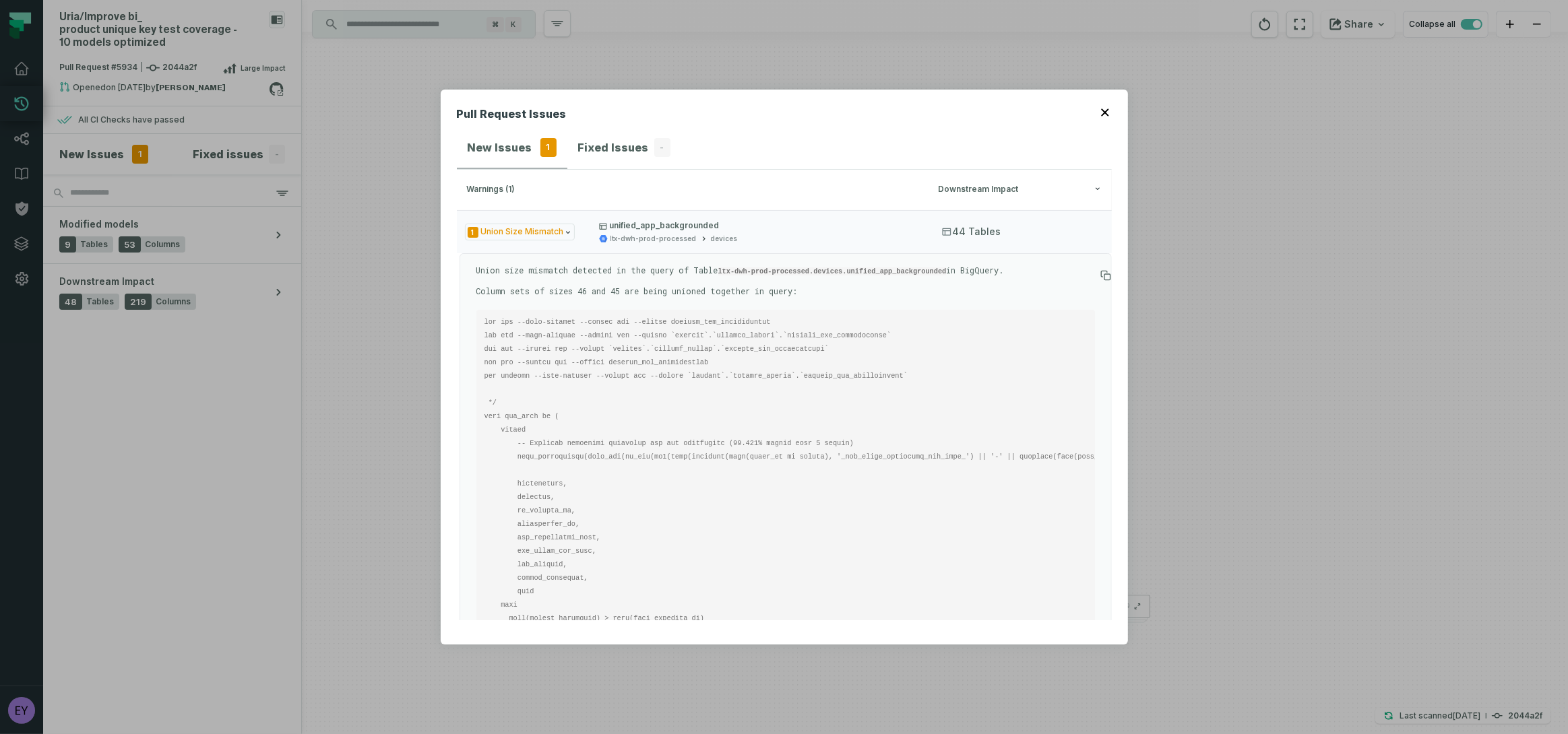
click at [1373, 160] on div "Pull Request Issues New Issues 1 Fixed Issues - warnings (1) Downstream Impact …" at bounding box center [784, 367] width 1568 height 734
